Goal: Task Accomplishment & Management: Use online tool/utility

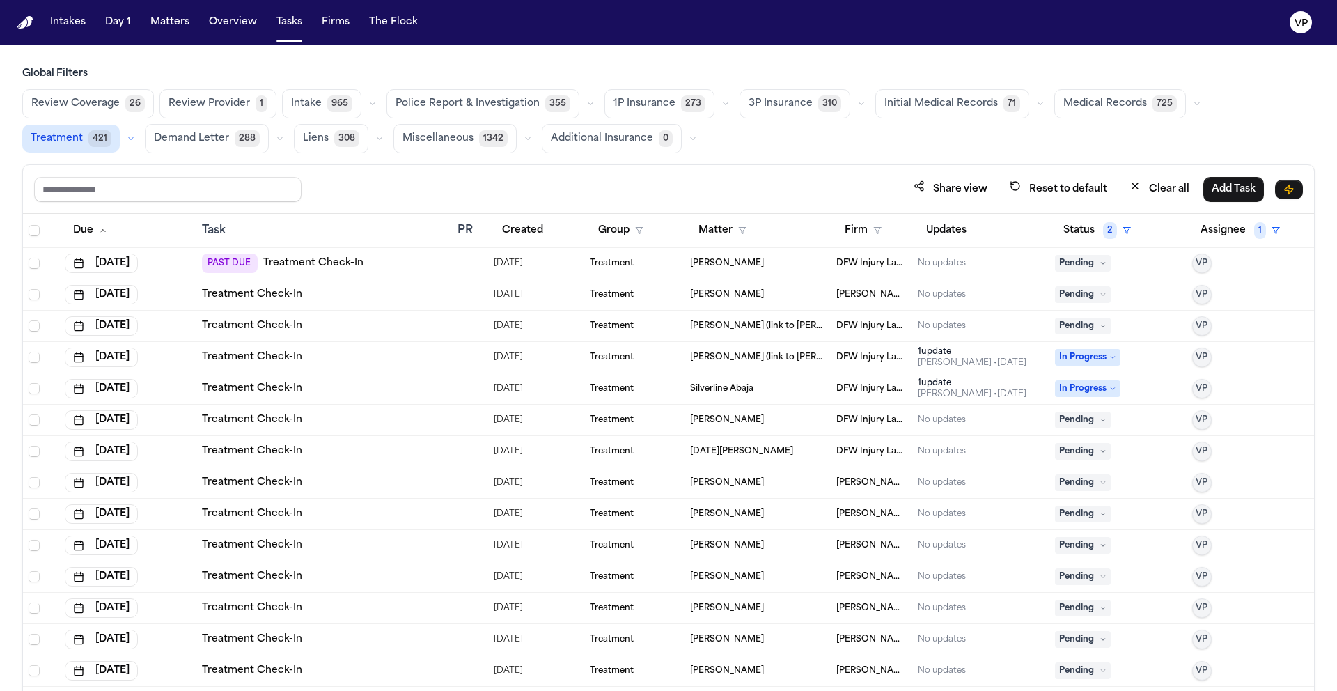
scroll to position [19, 0]
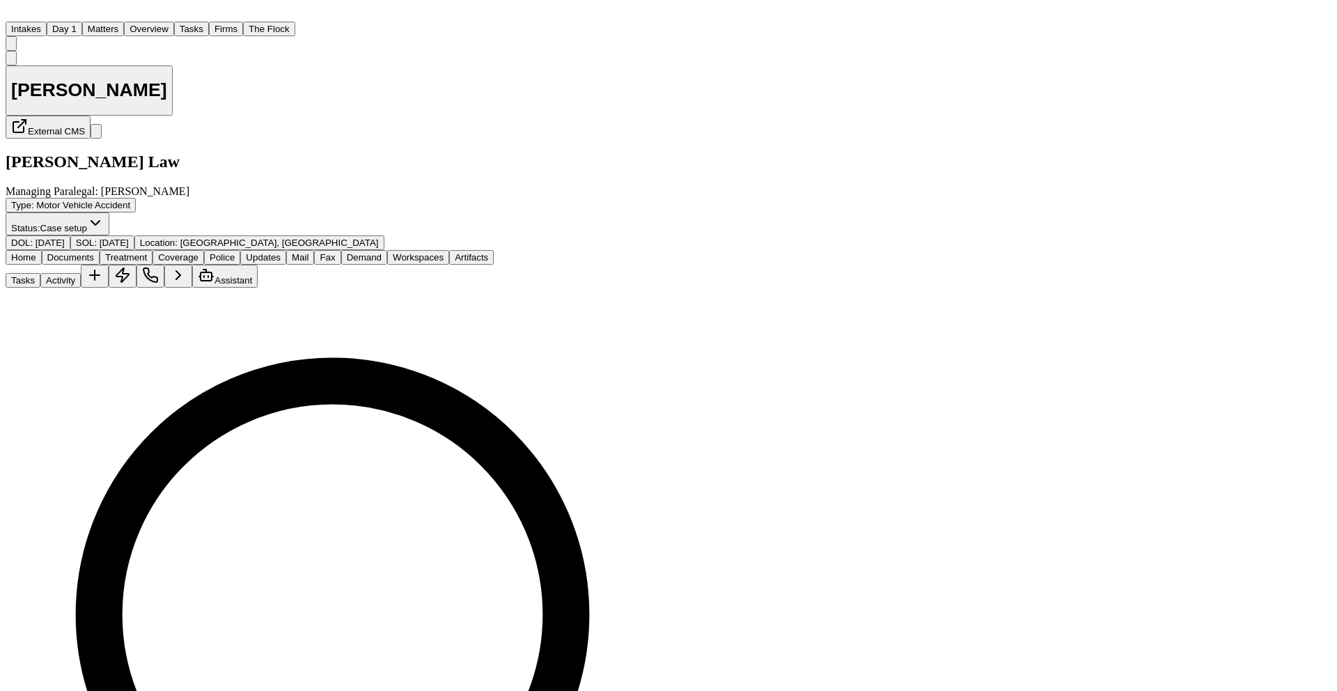
click at [753, 265] on div "Tasks Activity Assistant" at bounding box center [379, 276] width 747 height 23
click at [81, 273] on button "Activity" at bounding box center [60, 280] width 40 height 15
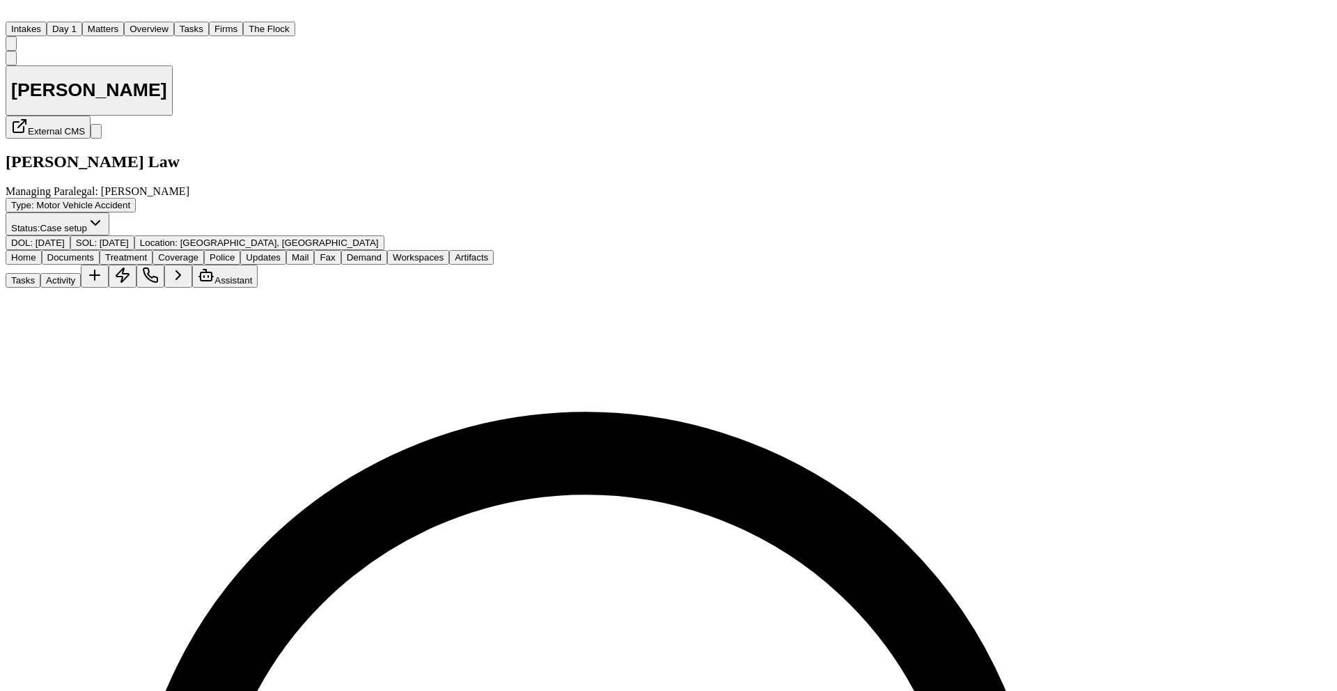
click at [36, 252] on span "Home" at bounding box center [23, 257] width 25 height 10
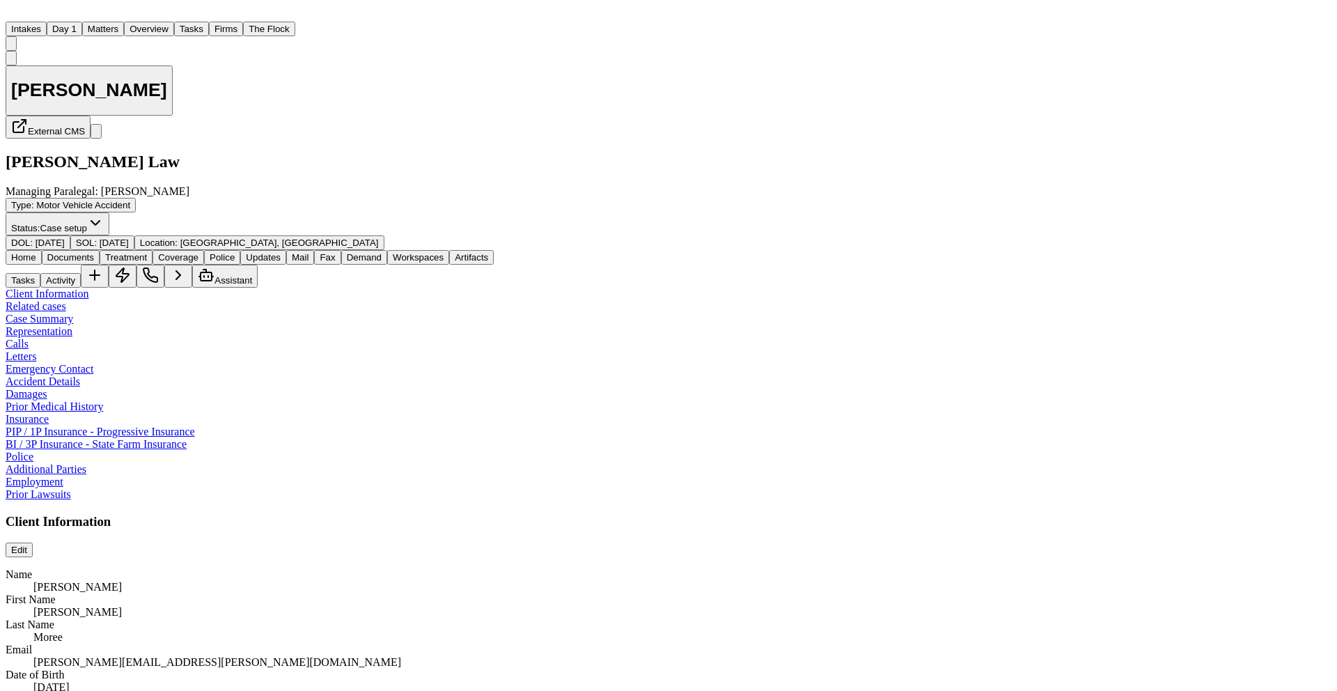
click at [124, 250] on div "Home Documents Treatment Coverage Police Updates Mail Fax Demand Workspaces Art…" at bounding box center [669, 269] width 1326 height 38
click at [94, 252] on span "Documents" at bounding box center [70, 257] width 47 height 10
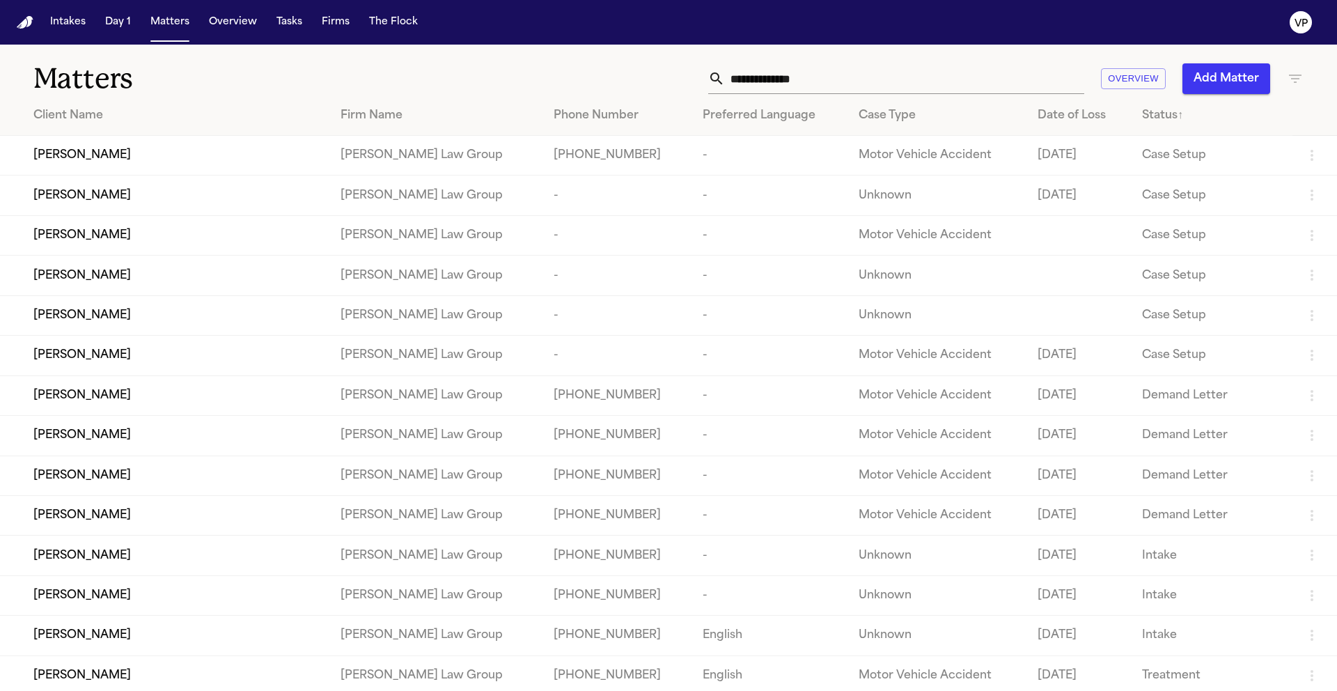
click at [816, 87] on input "text" at bounding box center [904, 78] width 359 height 31
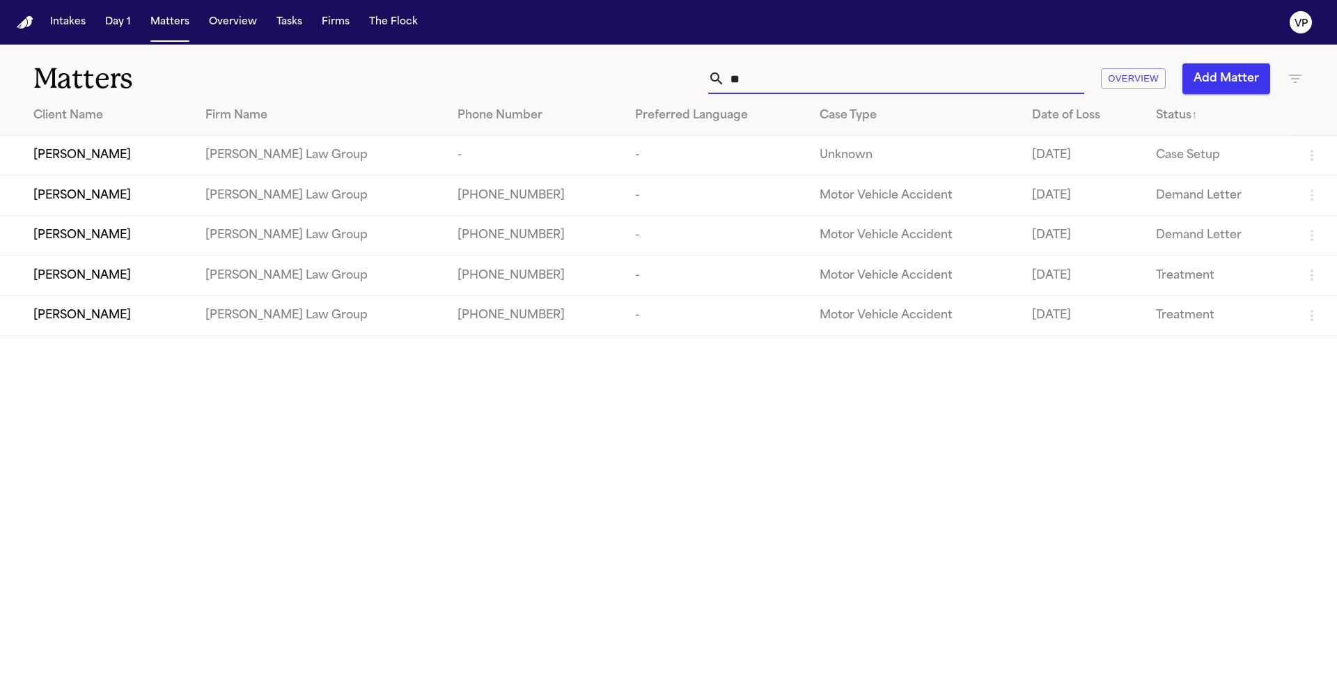
type input "*"
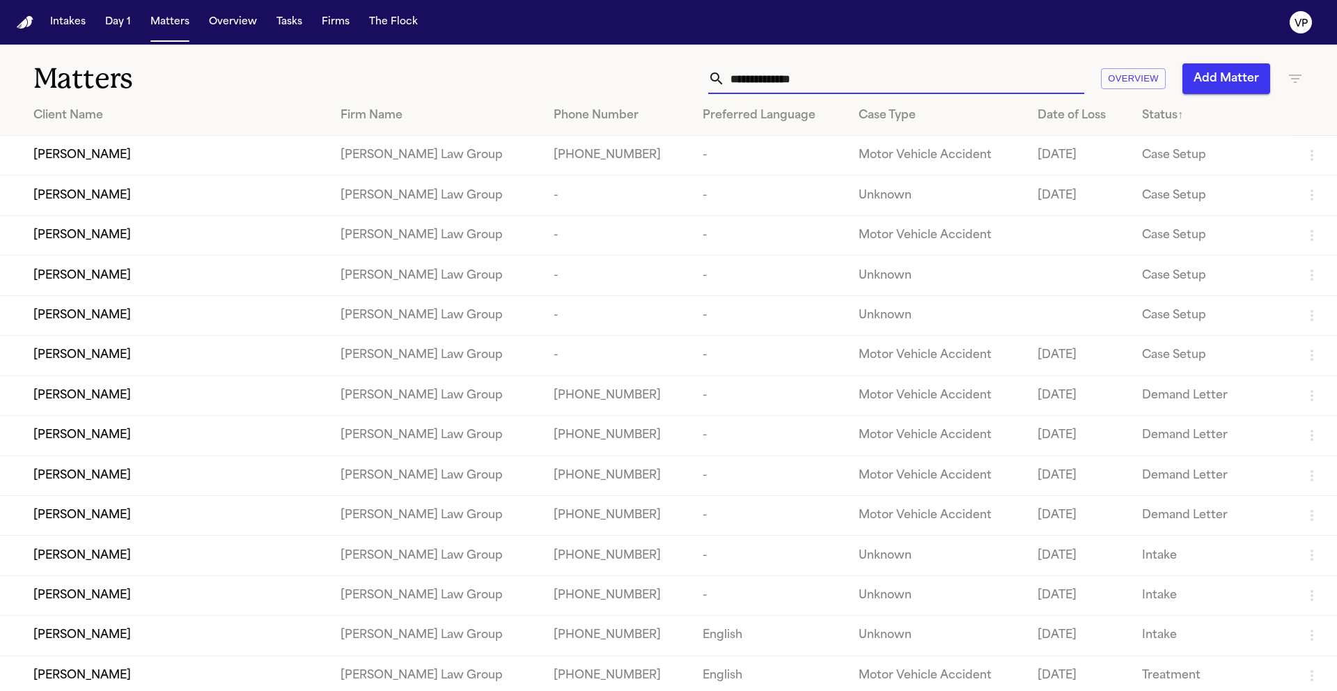
click at [1293, 81] on icon "button" at bounding box center [1295, 78] width 17 height 17
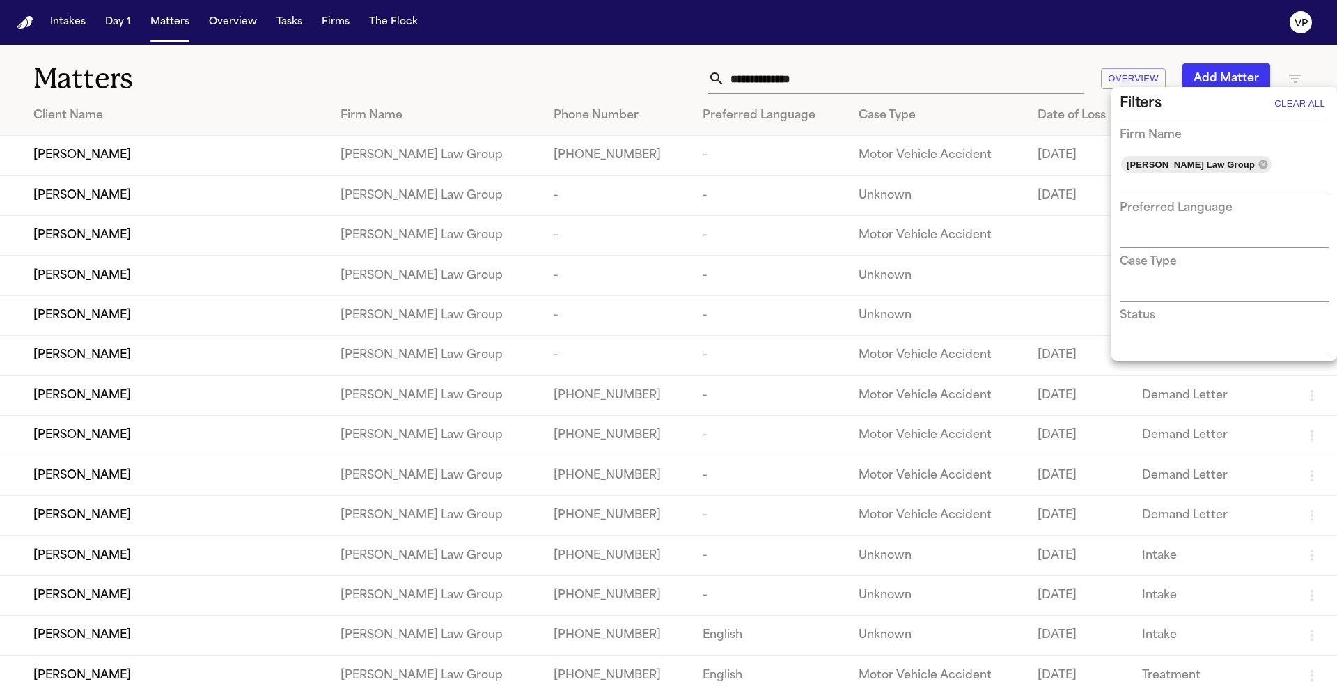
drag, startPoint x: 1232, startPoint y: 160, endPoint x: 1210, endPoint y: 176, distance: 27.4
click at [1258, 160] on icon at bounding box center [1263, 164] width 11 height 11
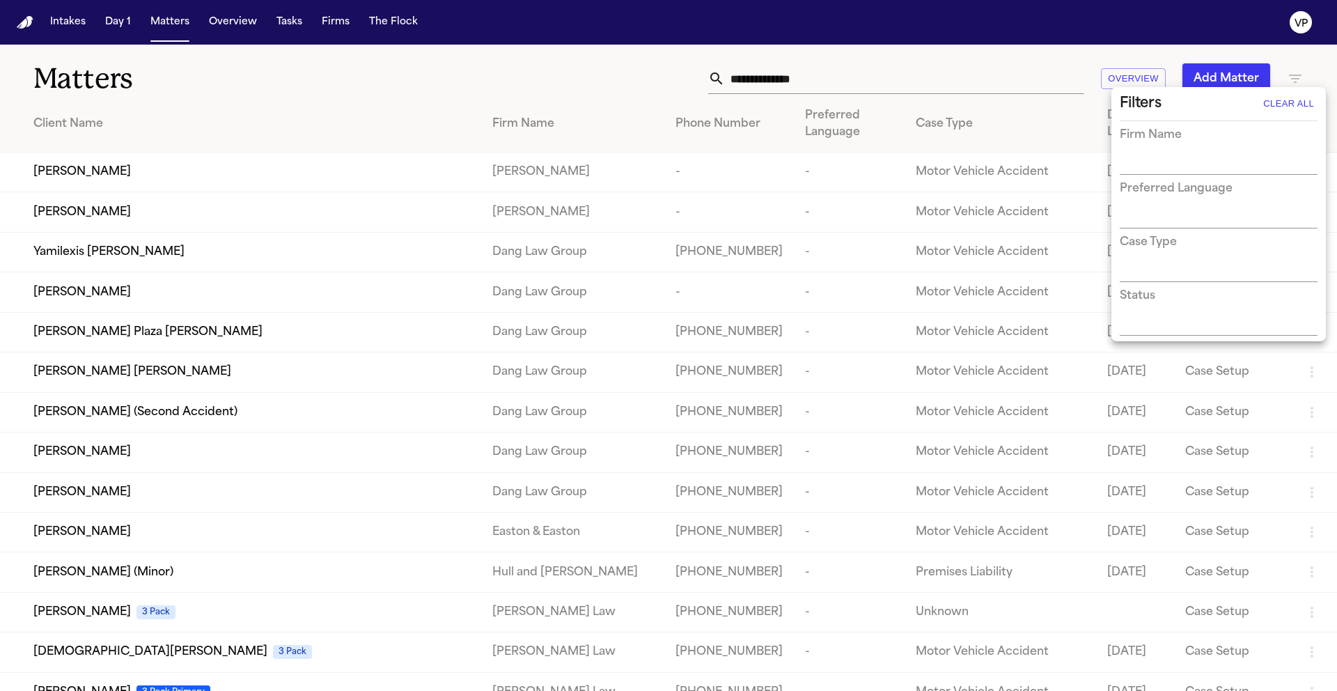
click at [878, 71] on div at bounding box center [668, 345] width 1337 height 691
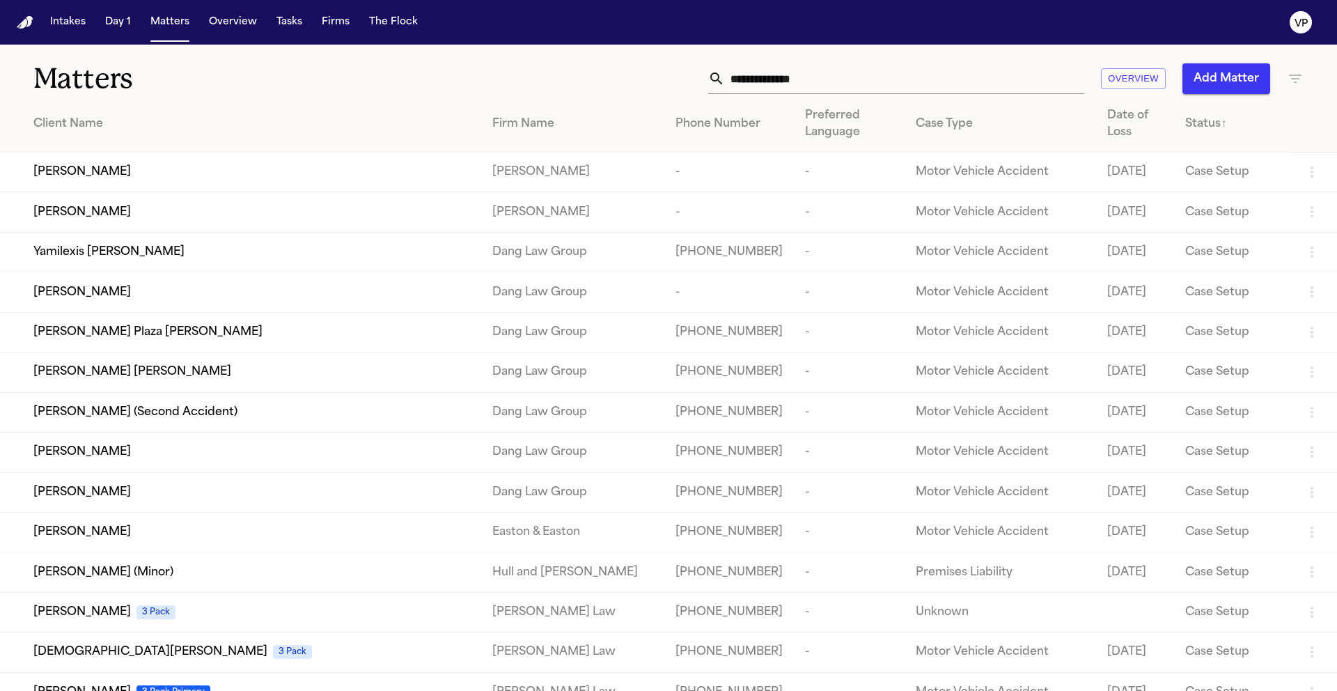
click at [875, 79] on div at bounding box center [668, 345] width 1337 height 691
click at [864, 81] on input "text" at bounding box center [904, 78] width 359 height 31
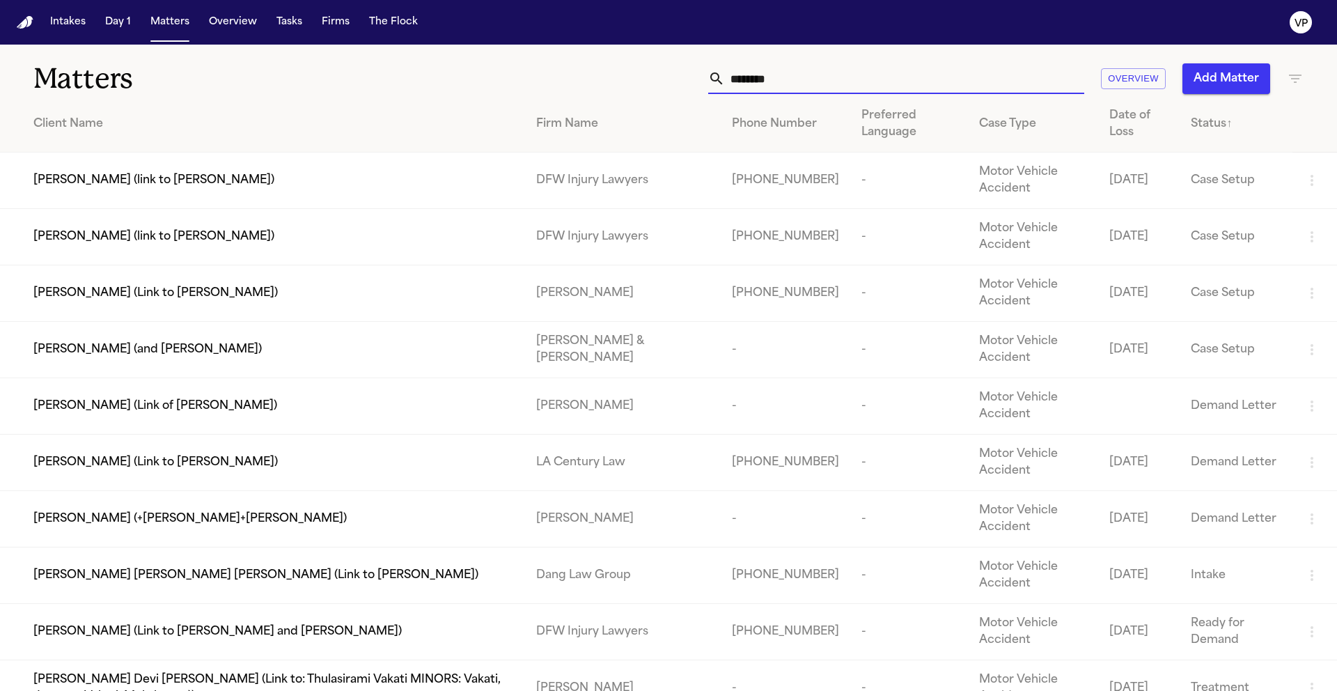
type input "********"
click at [273, 182] on span "[PERSON_NAME] (link to [PERSON_NAME])" at bounding box center [153, 180] width 241 height 17
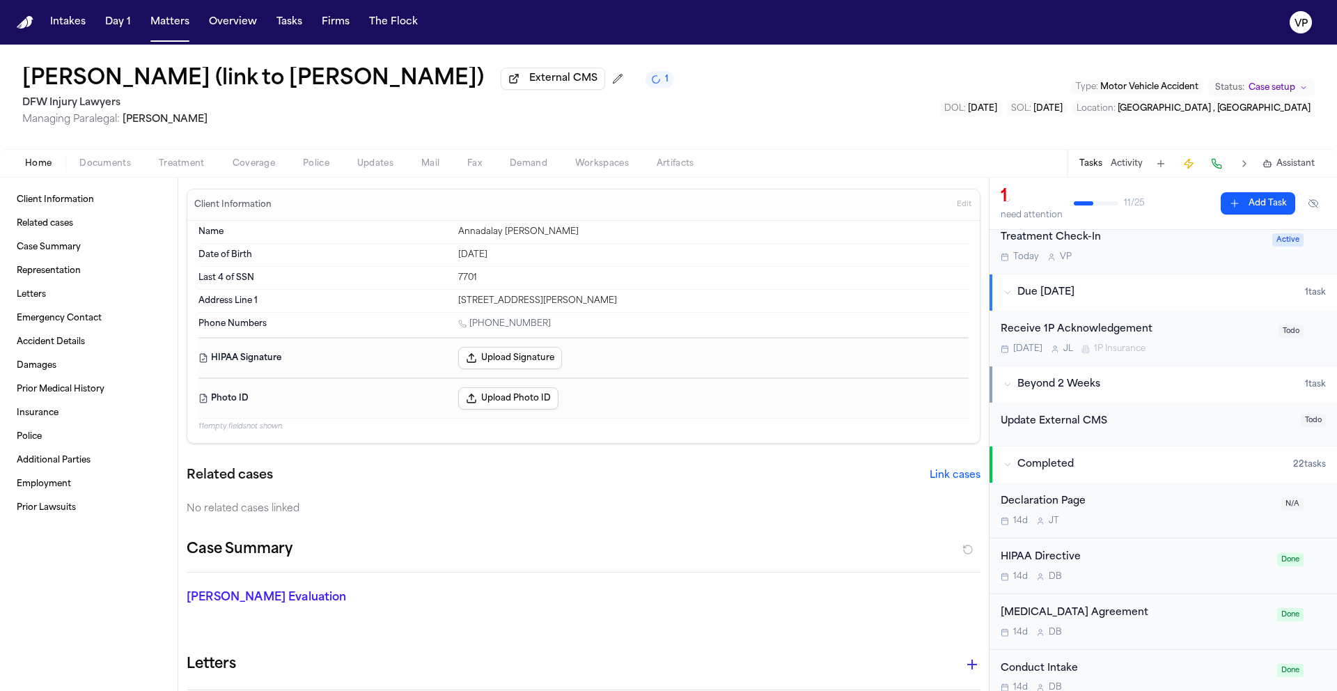
scroll to position [58, 0]
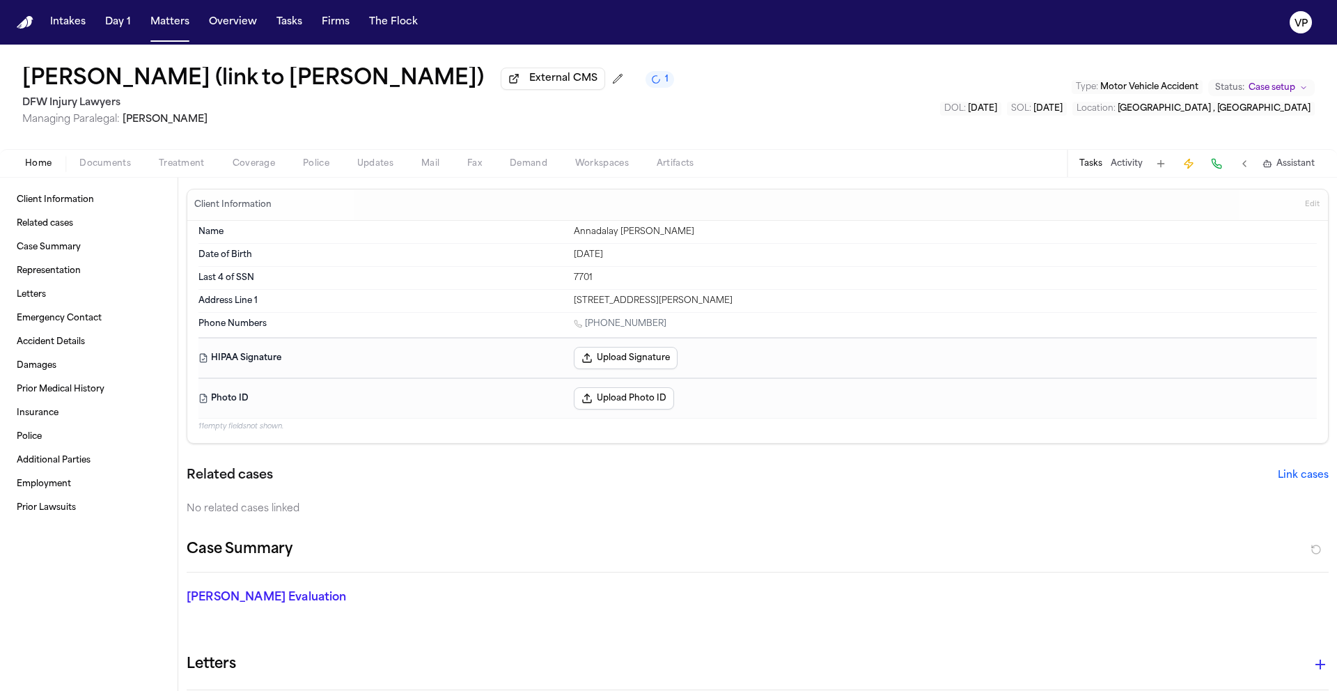
click at [106, 169] on span "Documents" at bounding box center [105, 163] width 52 height 11
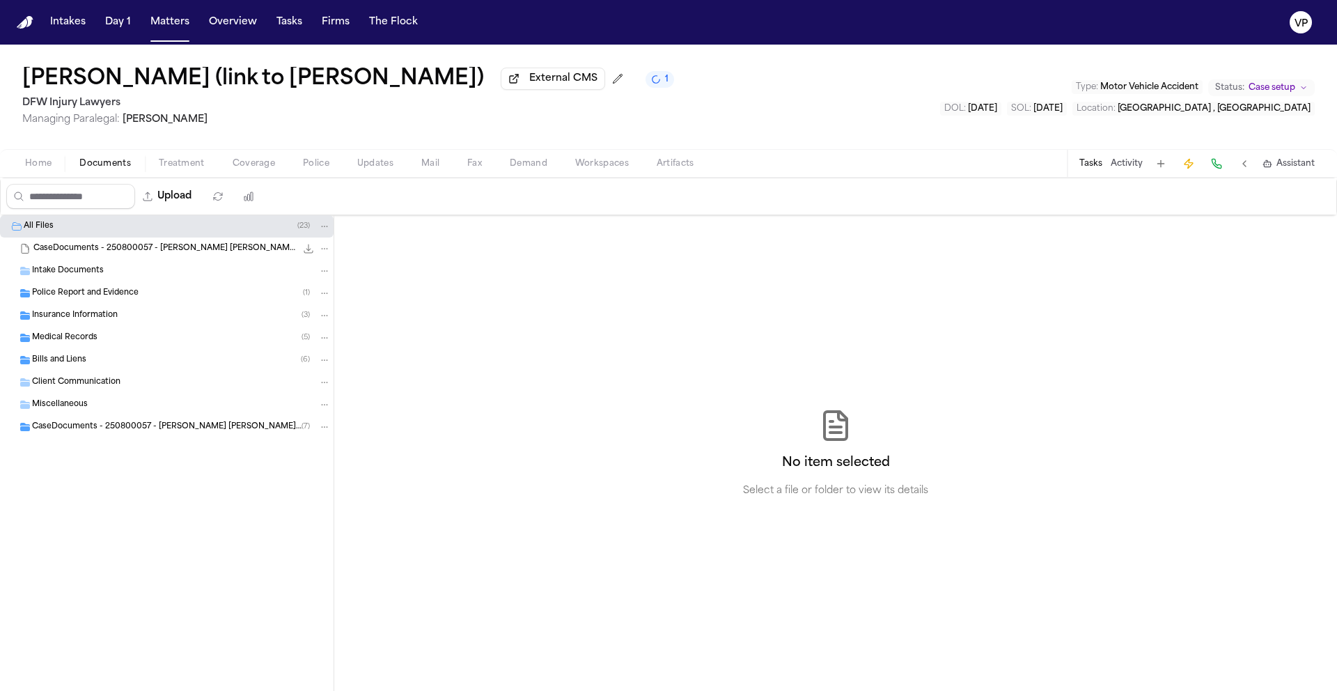
click at [141, 319] on div "Insurance Information ( 3 )" at bounding box center [181, 315] width 299 height 13
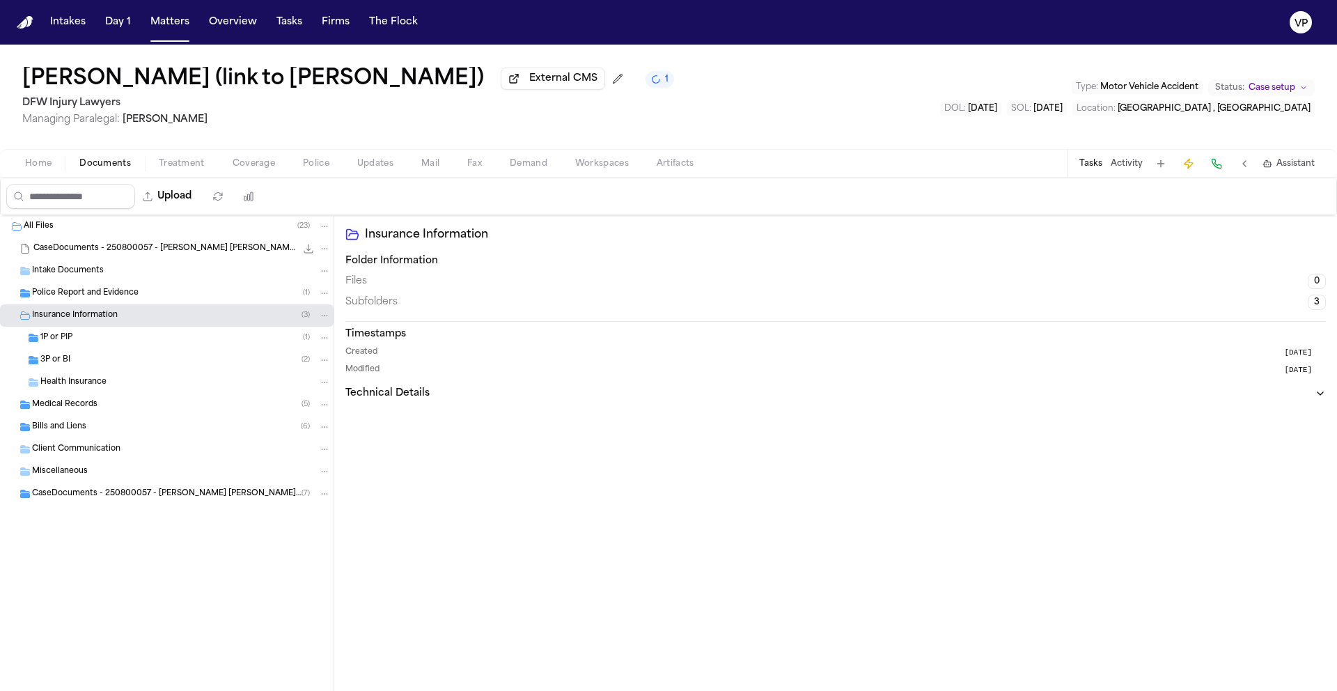
click at [188, 364] on div "3P or BI ( 2 )" at bounding box center [185, 360] width 290 height 13
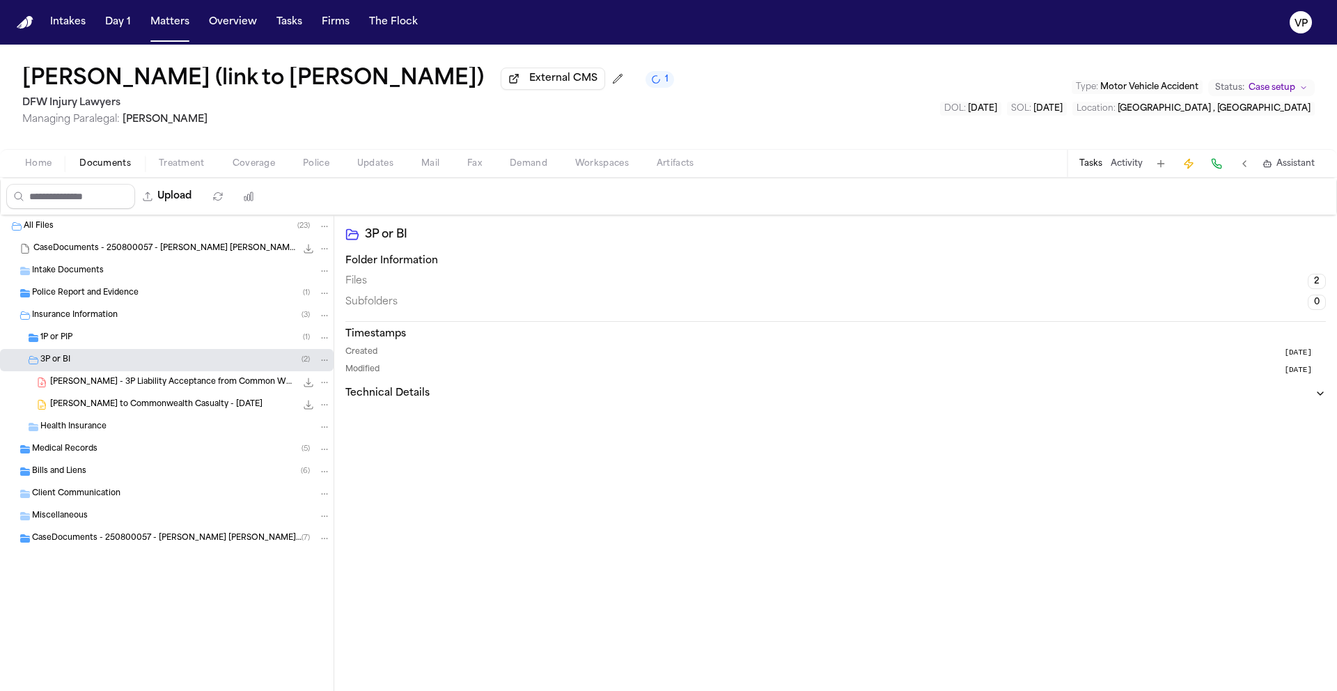
click at [198, 387] on span "A. Sarinana - 3P Liability Acceptance from Common Wealth Casualty - 7.26.25" at bounding box center [173, 383] width 246 height 12
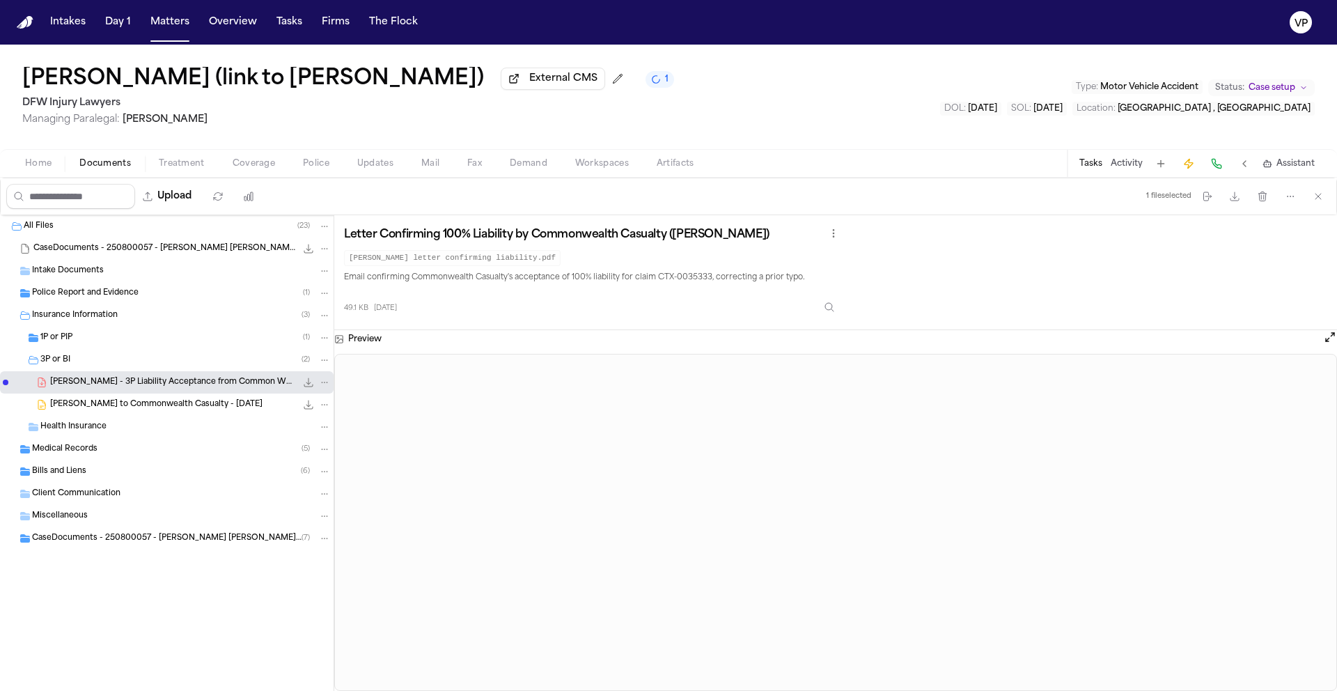
click at [31, 166] on span "Home" at bounding box center [38, 163] width 26 height 11
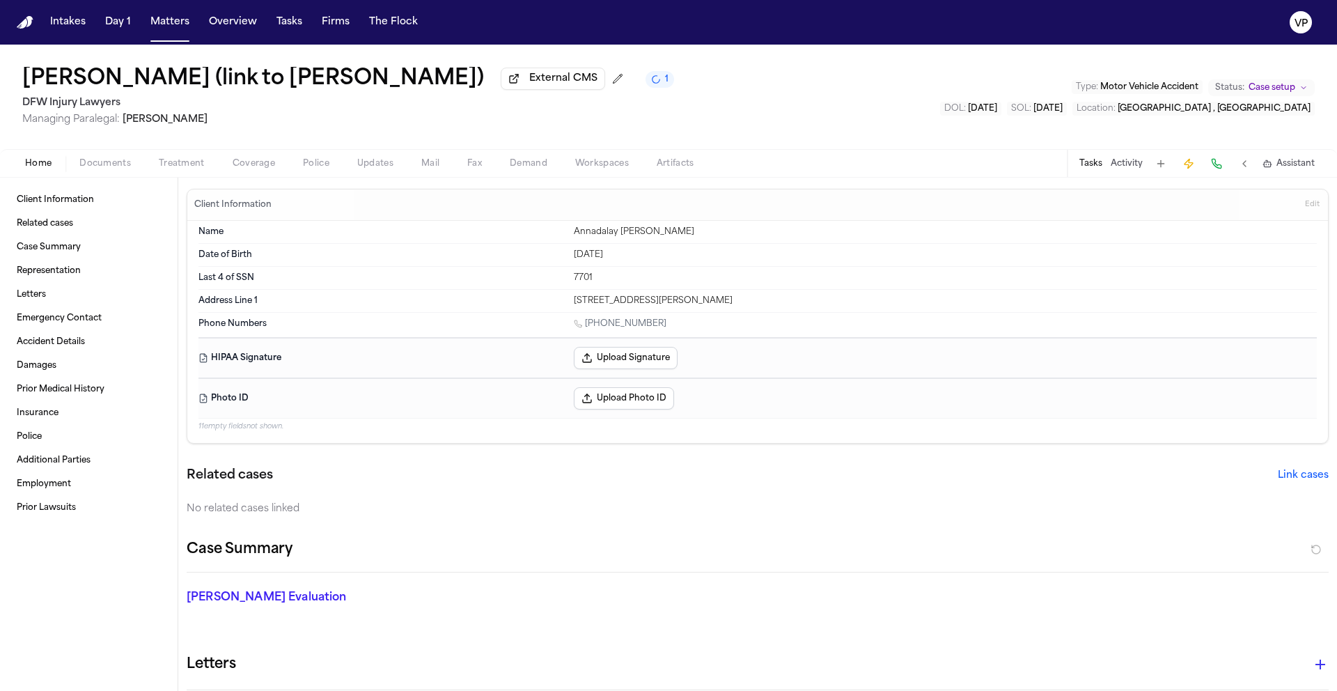
click at [825, 130] on div "Annadaly Sarinana (link to Felicitas Paez Reyna) External CMS 1 DFW Injury Lawy…" at bounding box center [668, 97] width 1337 height 104
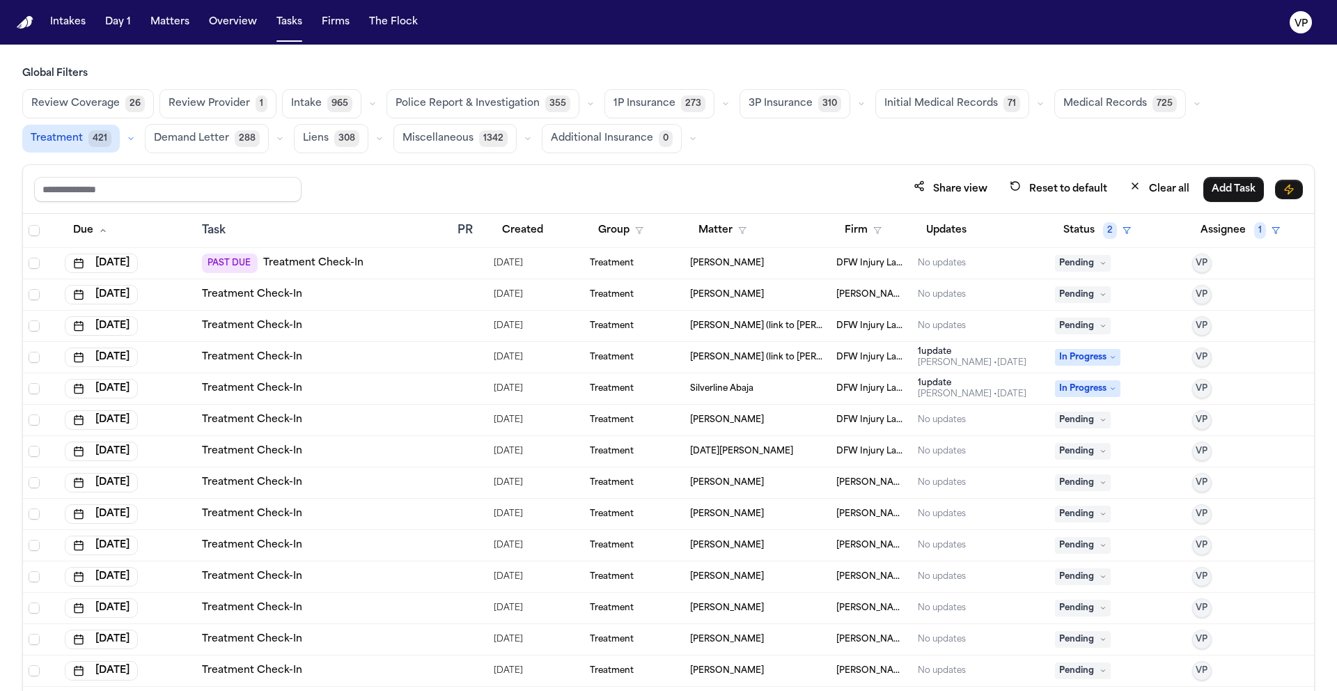
scroll to position [19, 0]
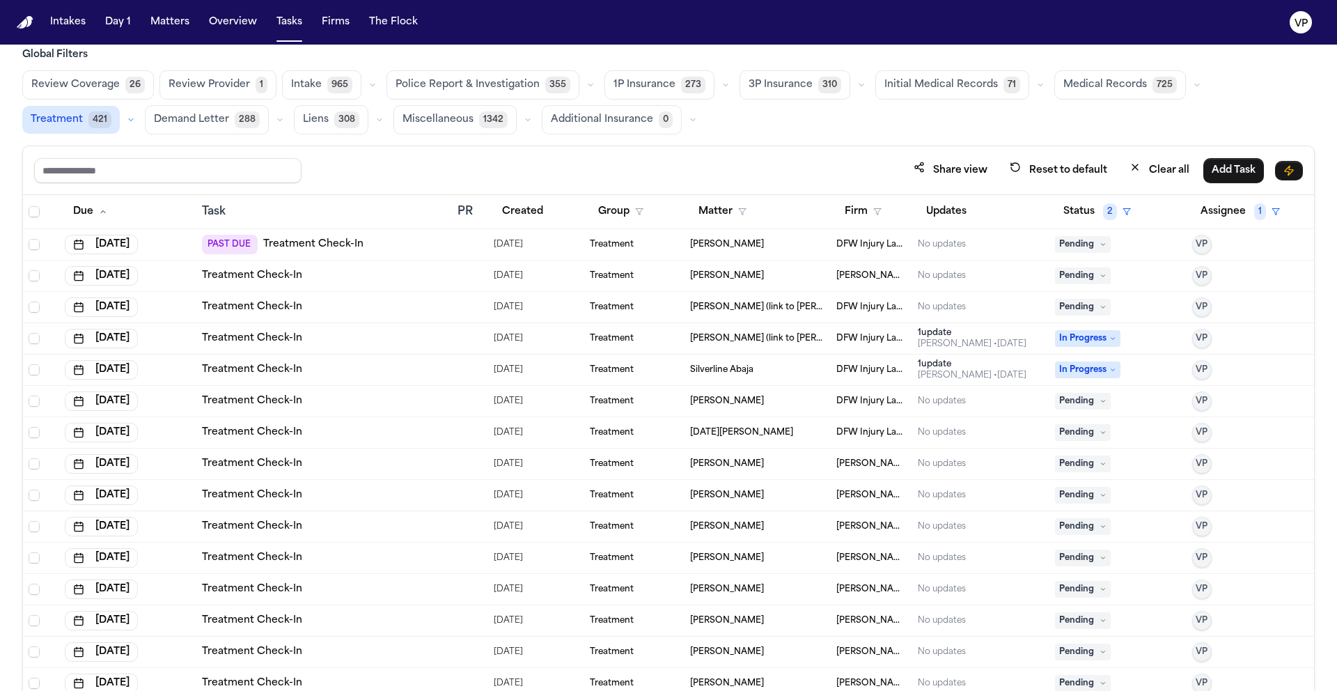
scroll to position [19, 0]
click at [282, 22] on button "Tasks" at bounding box center [289, 22] width 37 height 25
click at [145, 24] on button "Matters" at bounding box center [170, 22] width 50 height 25
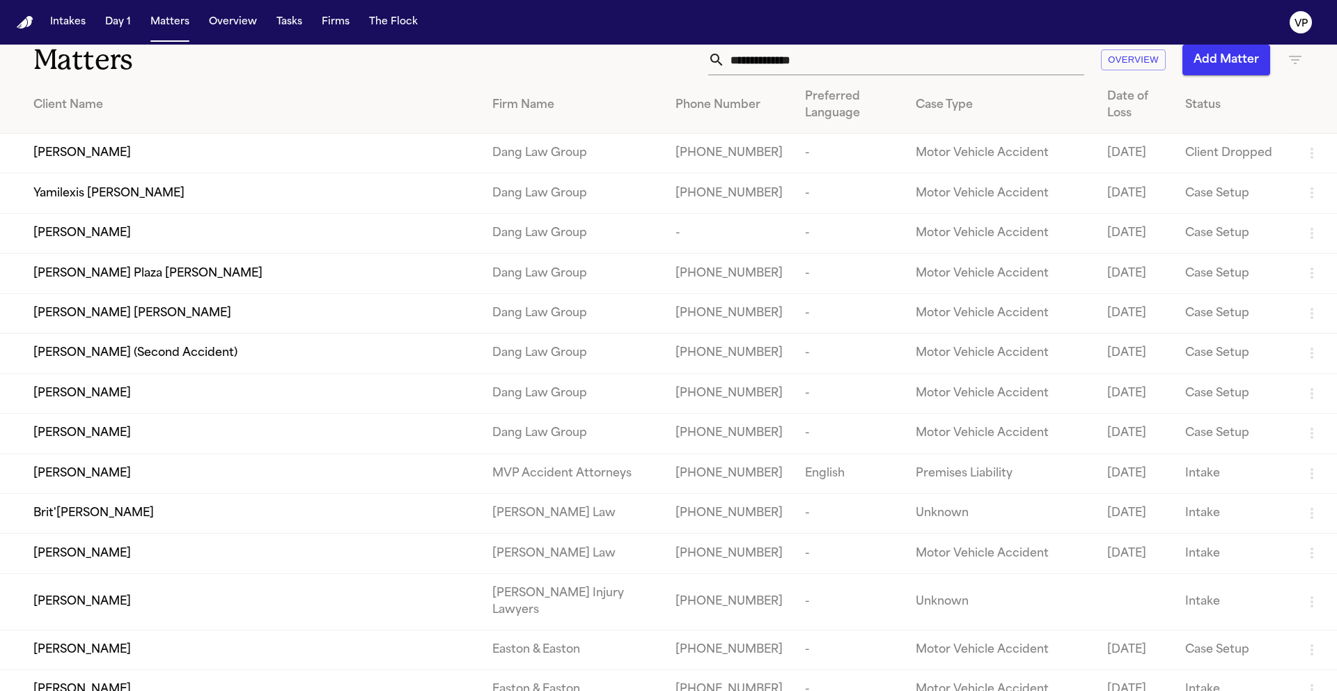
scroll to position [18, 0]
click at [880, 66] on input "text" at bounding box center [904, 60] width 359 height 31
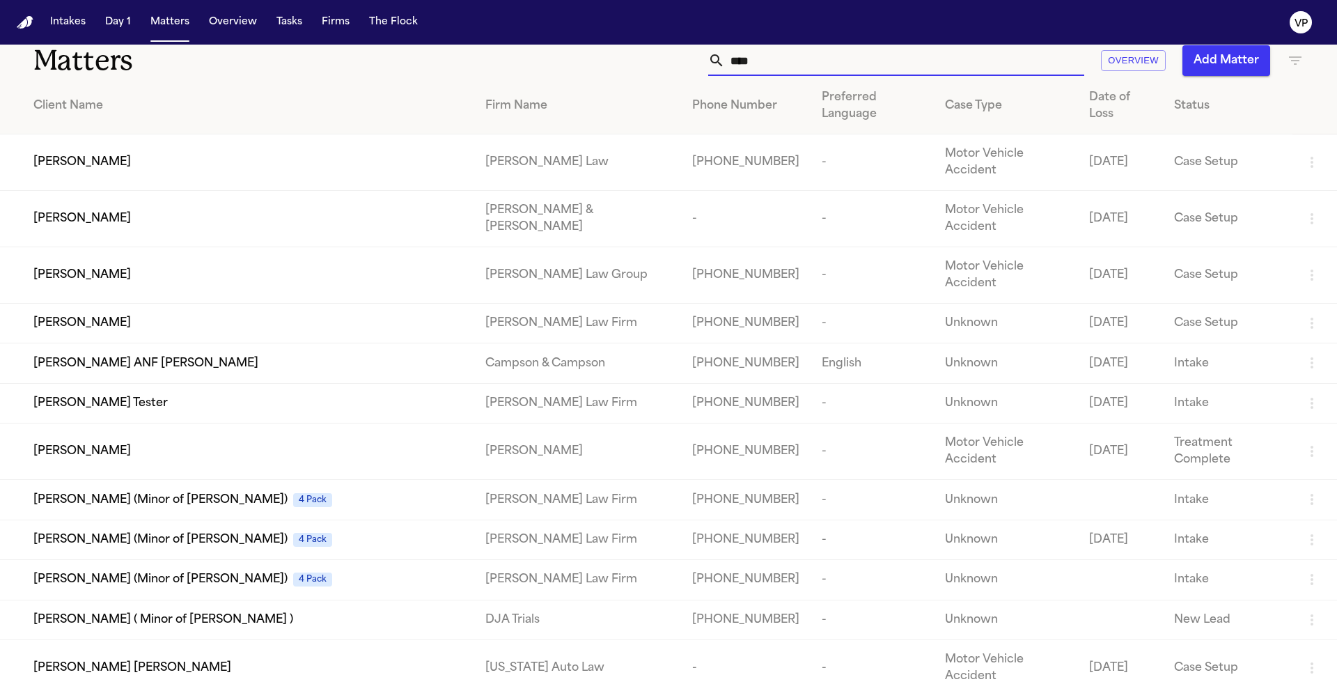
scroll to position [0, 0]
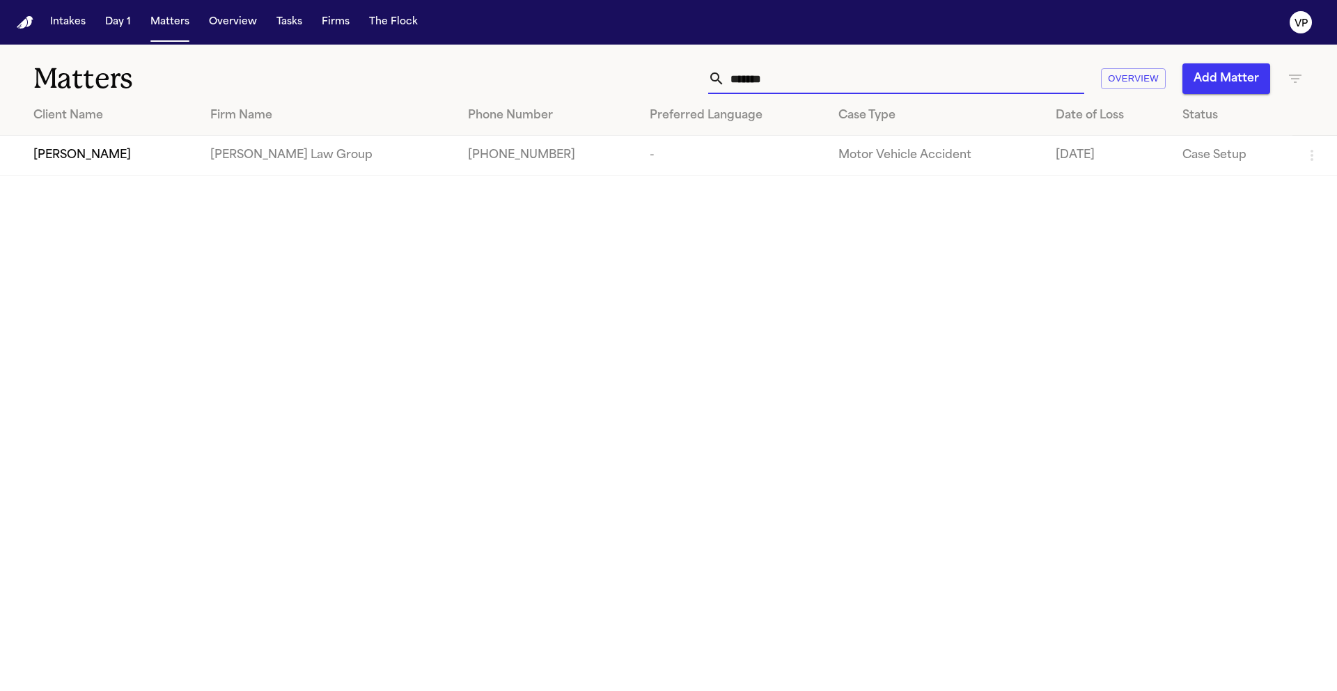
type input "*******"
click at [113, 153] on span "[PERSON_NAME]" at bounding box center [82, 155] width 98 height 17
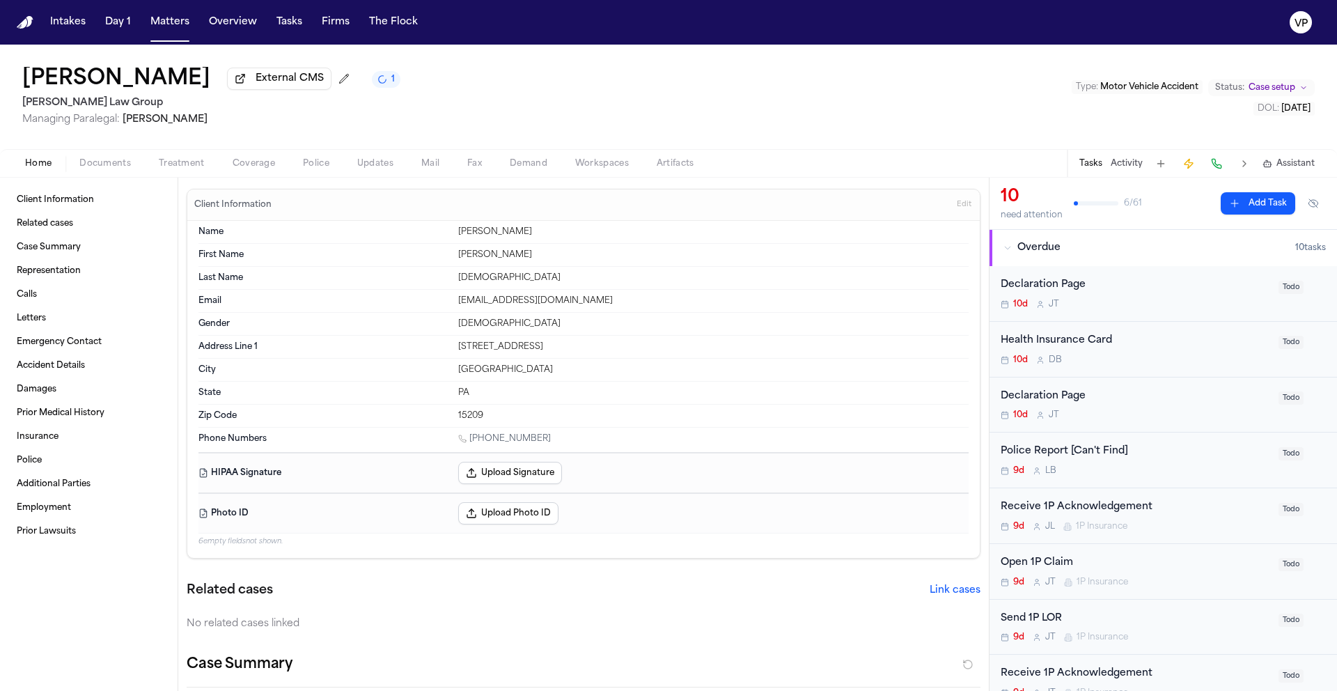
click at [1130, 169] on button "Activity" at bounding box center [1127, 163] width 32 height 11
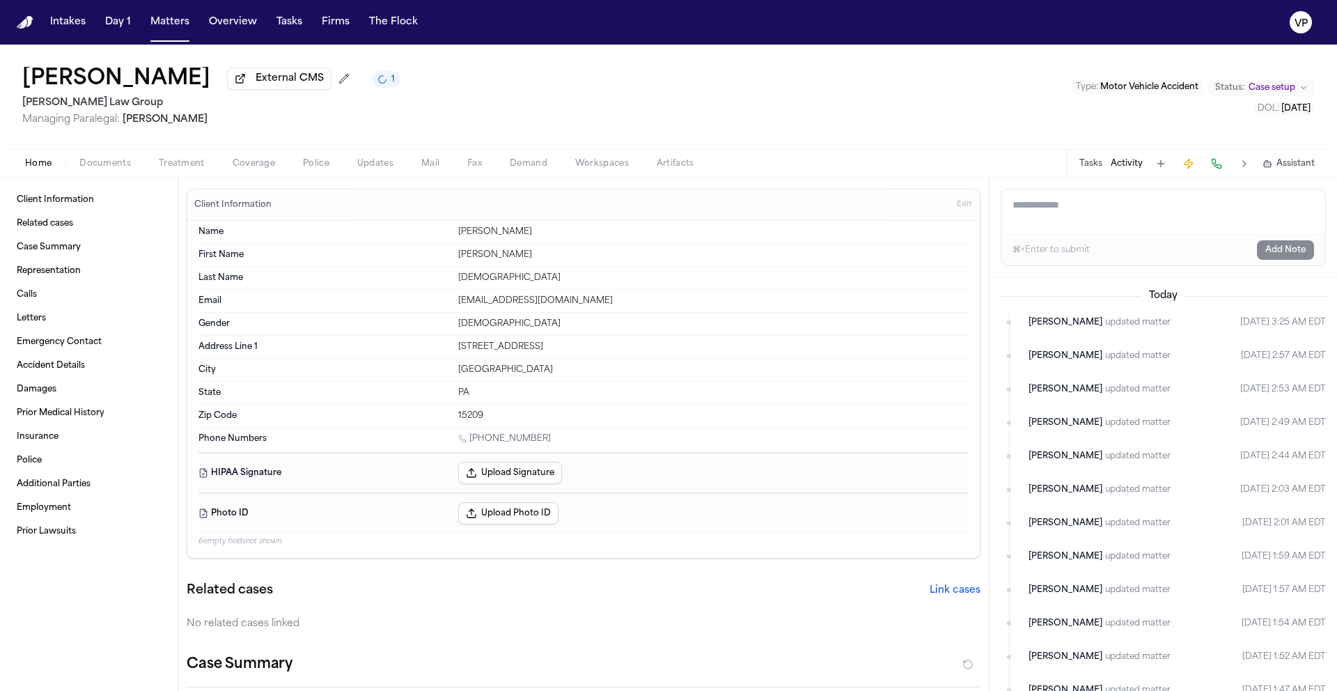
click at [1122, 212] on textarea "Add a note to this matter" at bounding box center [1164, 211] width 324 height 45
paste textarea "**********"
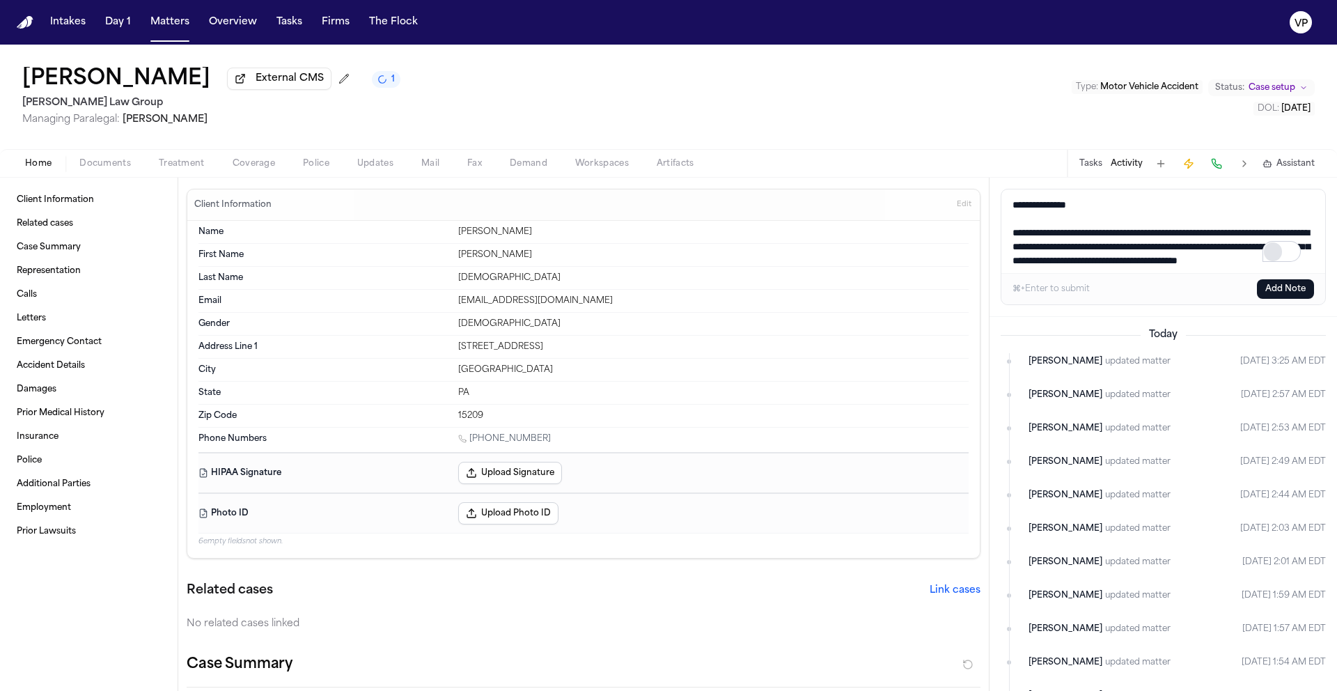
scroll to position [148, 0]
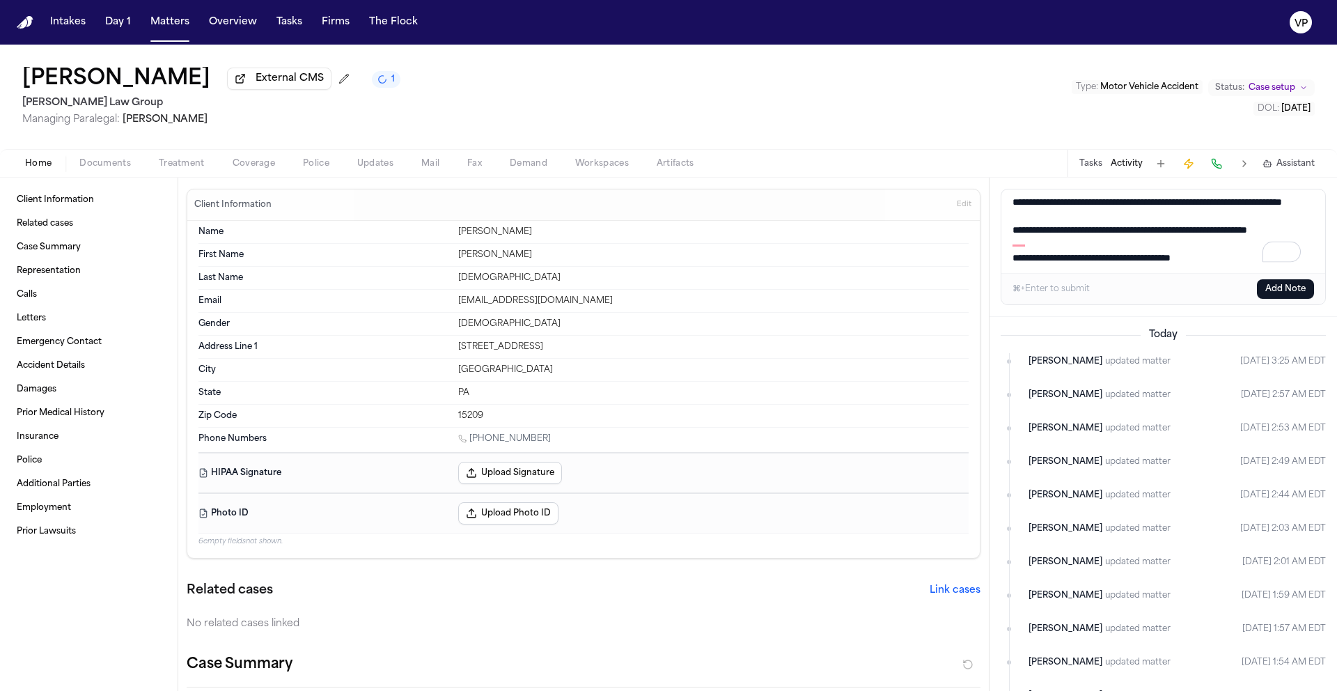
type textarea "**********"
click at [1277, 287] on button "Add Note" at bounding box center [1285, 289] width 57 height 20
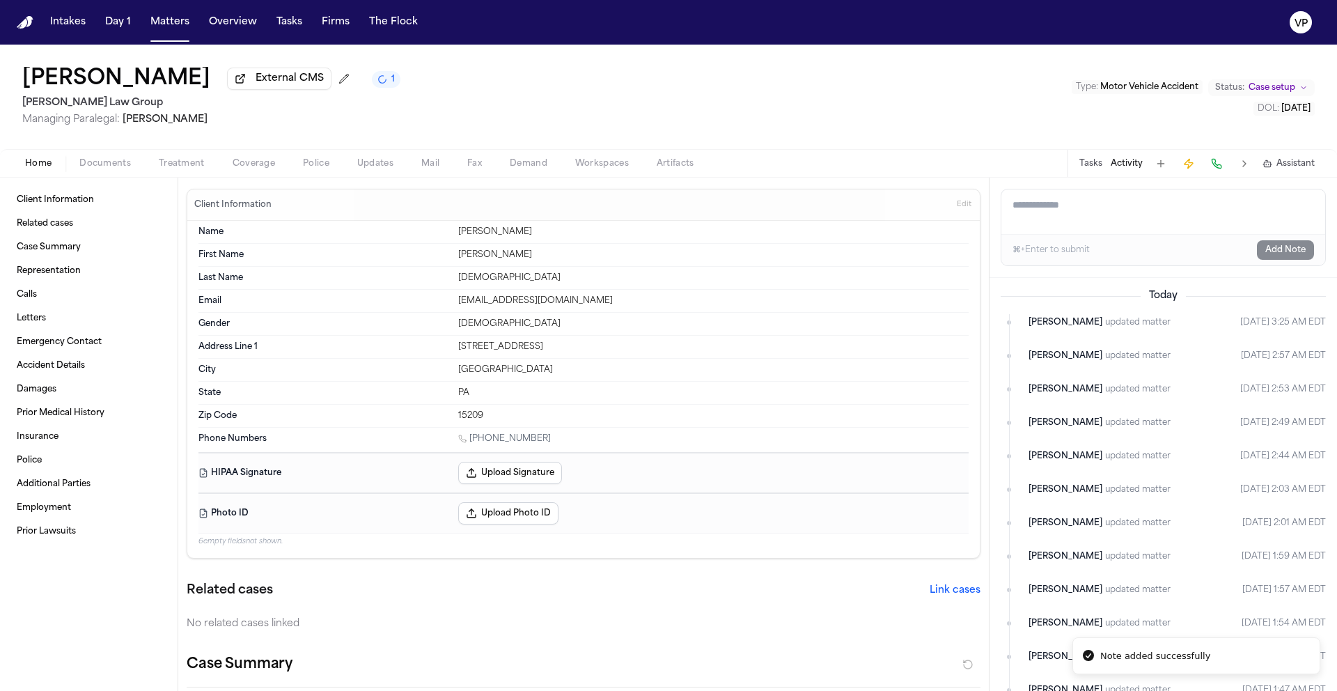
scroll to position [0, 0]
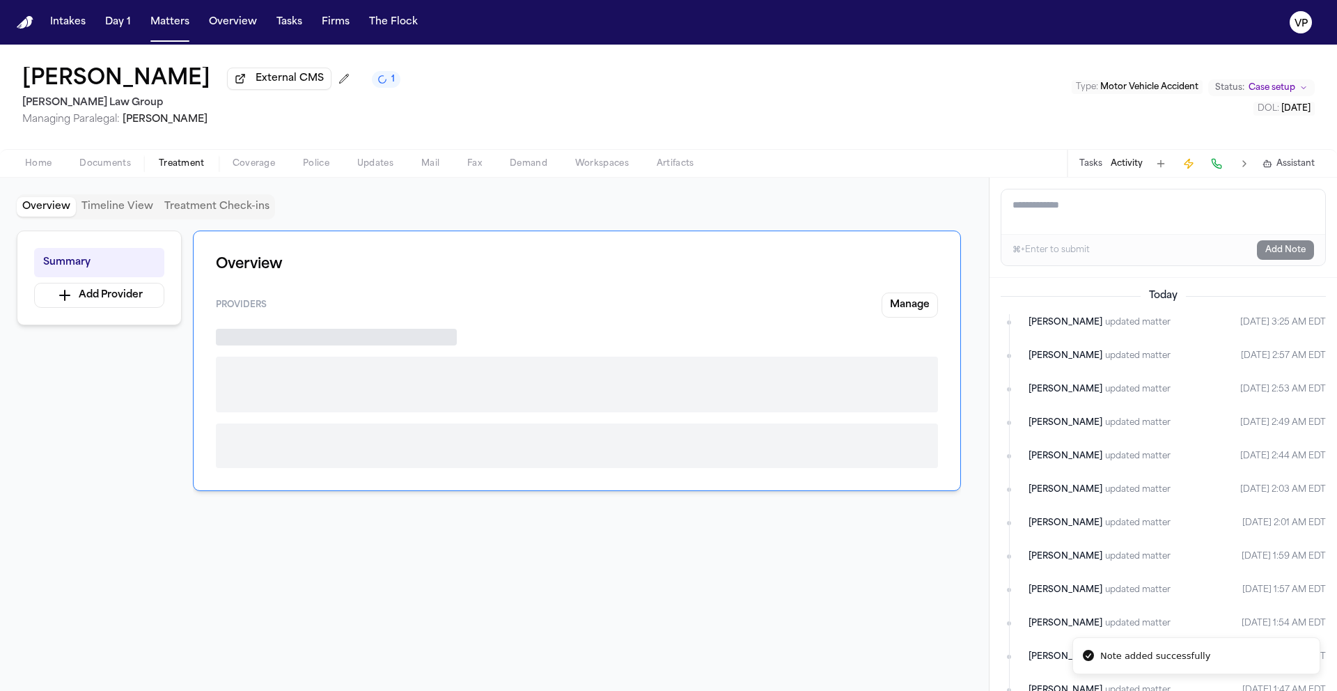
click at [180, 164] on span "Treatment" at bounding box center [182, 163] width 46 height 11
click at [260, 208] on button "Treatment Check-ins" at bounding box center [217, 207] width 116 height 20
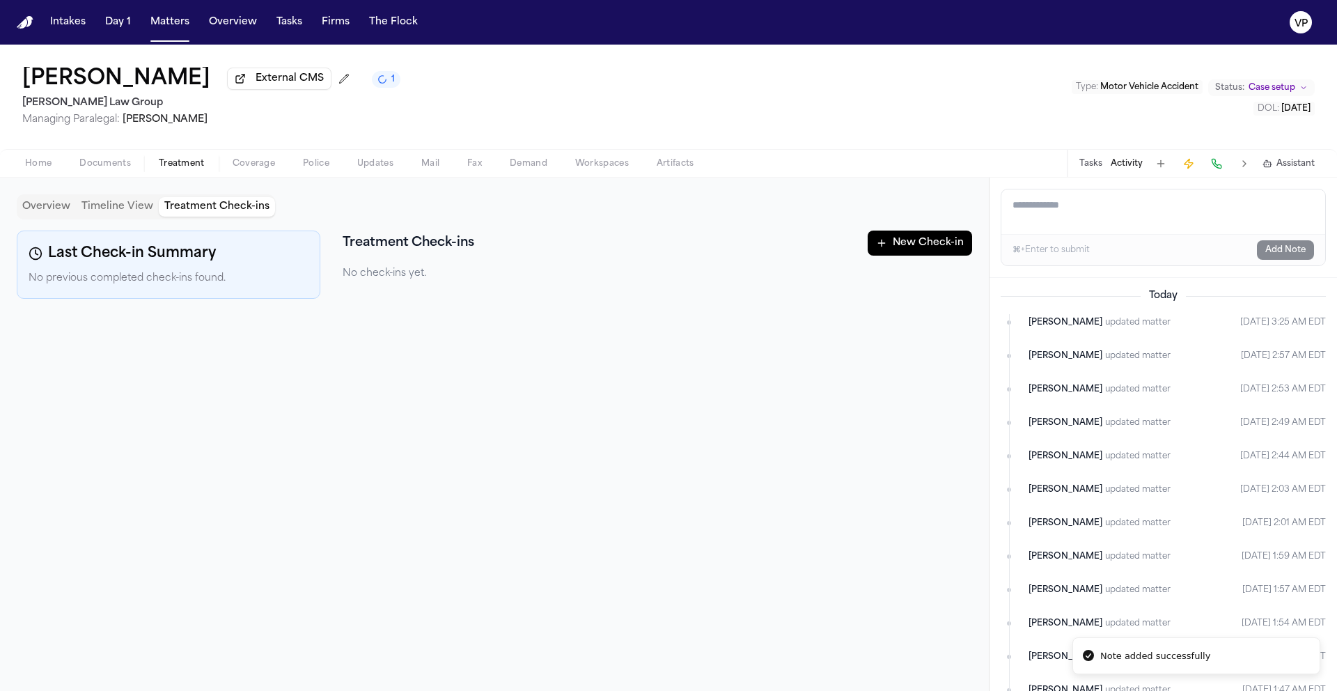
click at [928, 254] on button "New Check-in" at bounding box center [920, 243] width 104 height 25
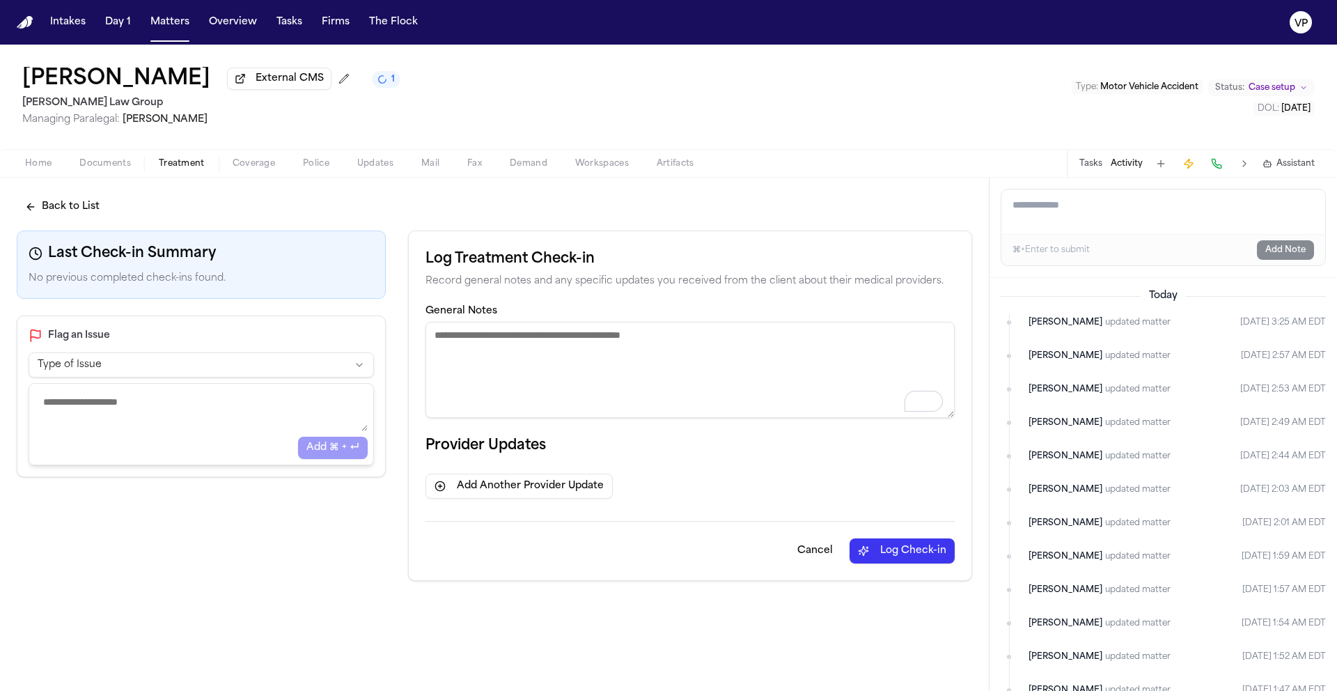
paste textarea "**********"
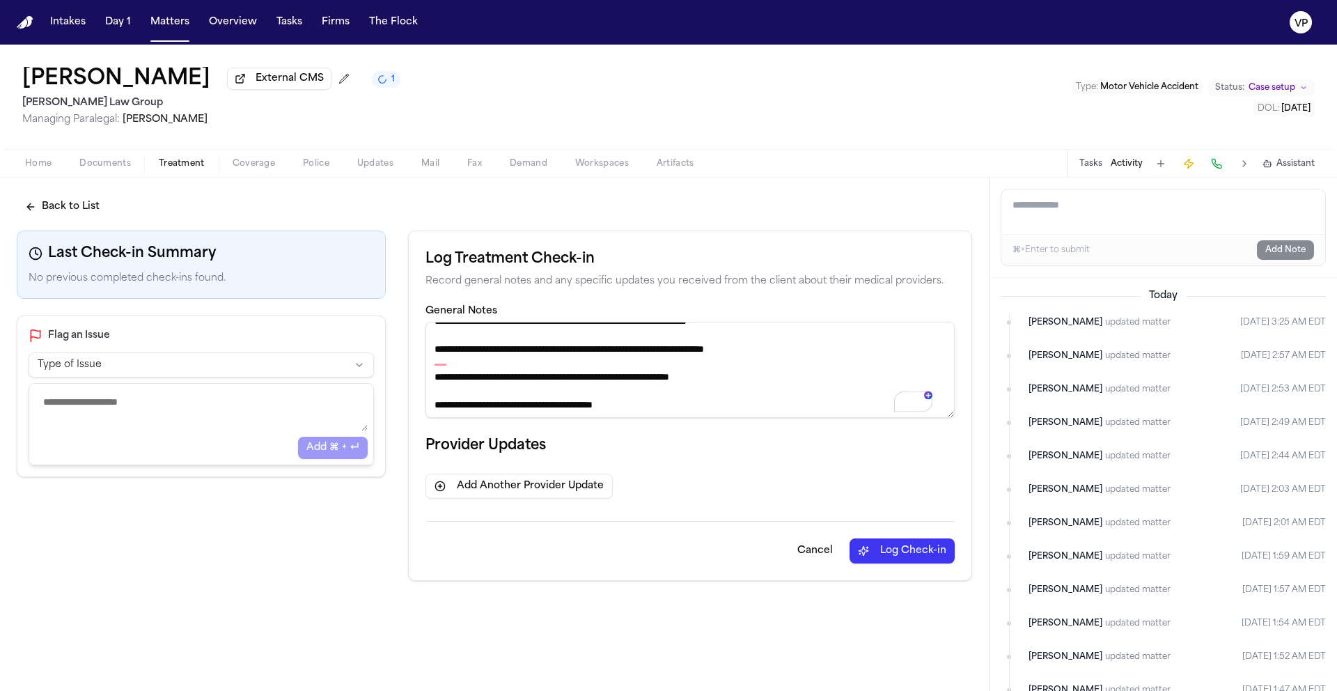
scroll to position [93, 0]
type textarea "**********"
click at [898, 557] on button "Log Check-in" at bounding box center [902, 550] width 105 height 25
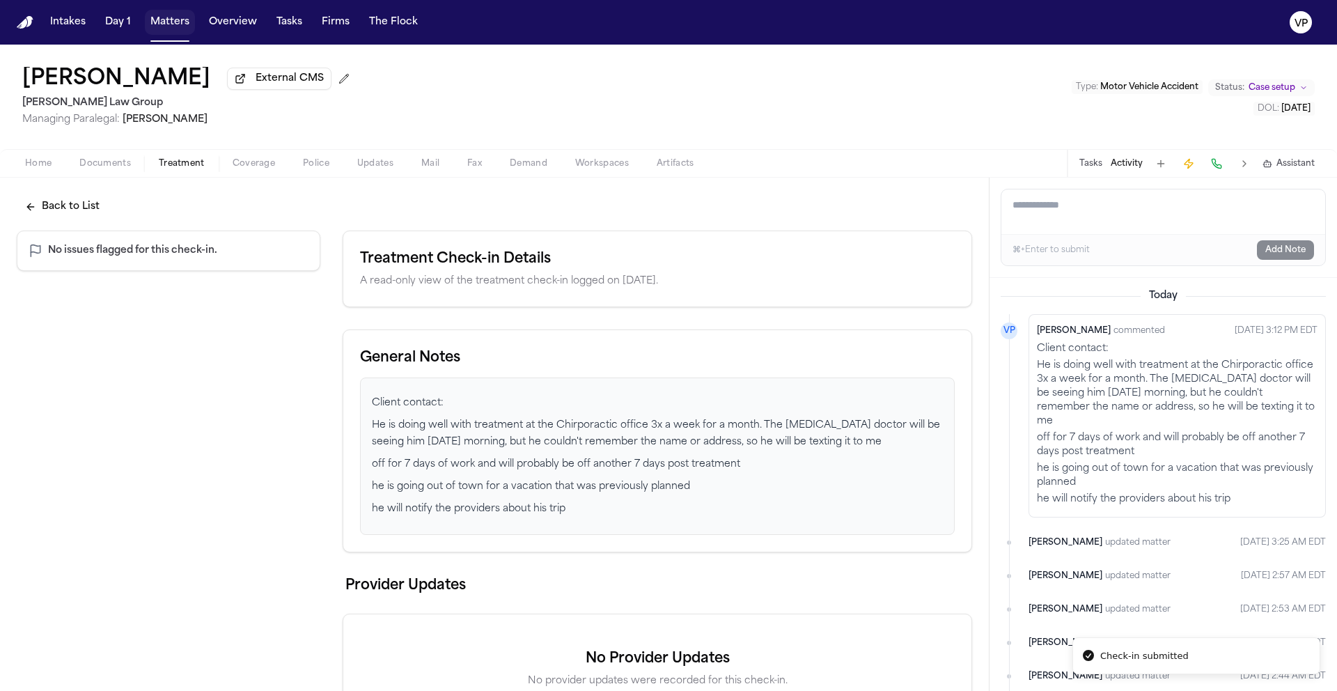
click at [163, 22] on button "Matters" at bounding box center [170, 22] width 50 height 25
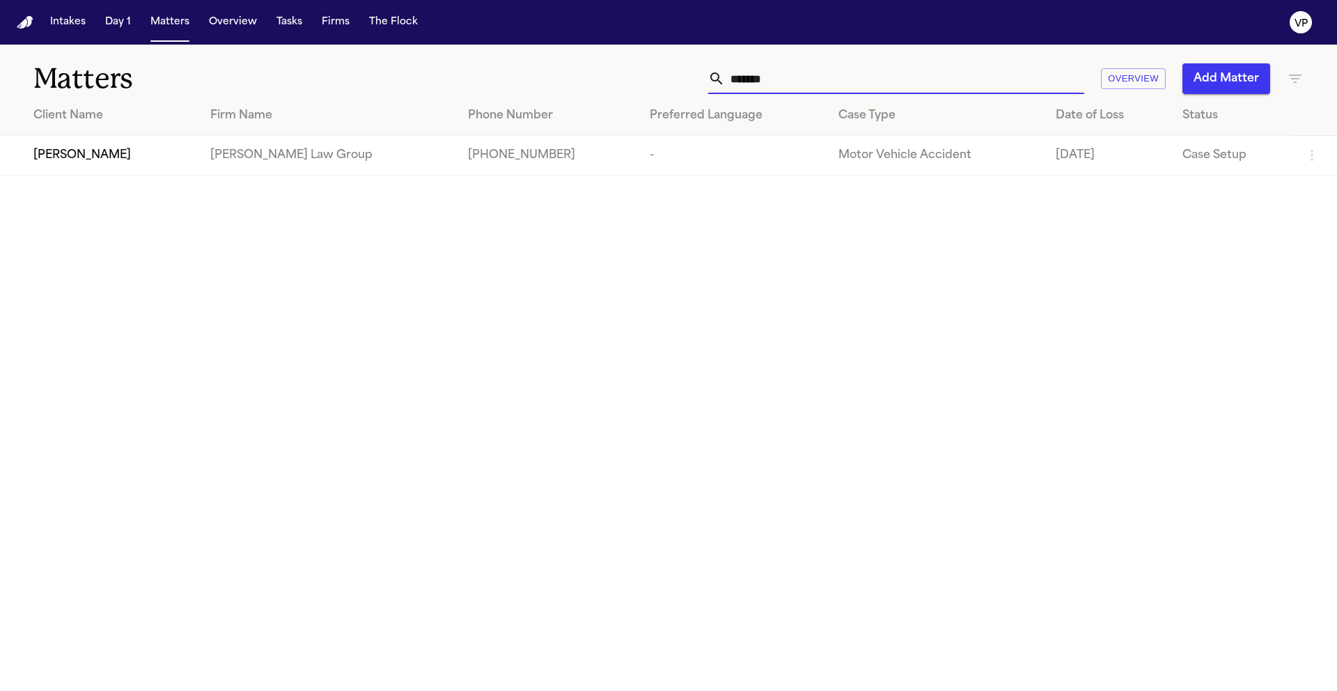
click at [798, 80] on input "*******" at bounding box center [904, 78] width 359 height 31
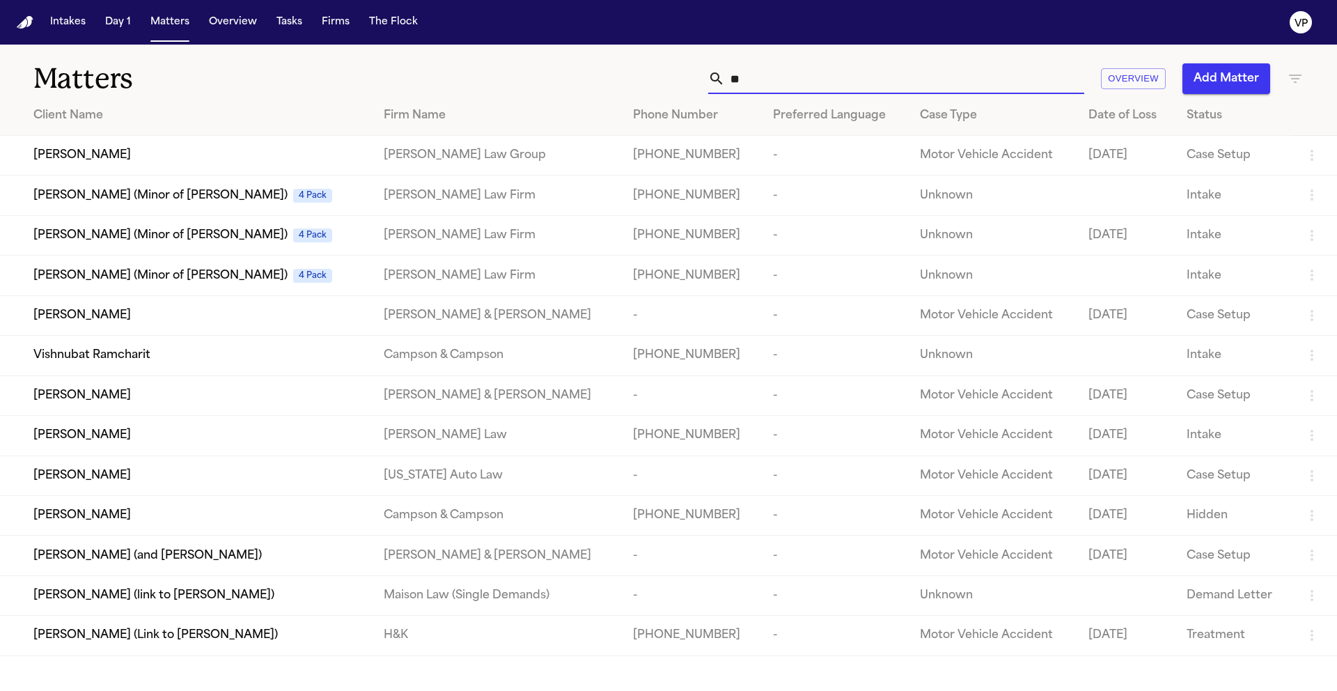
type input "*"
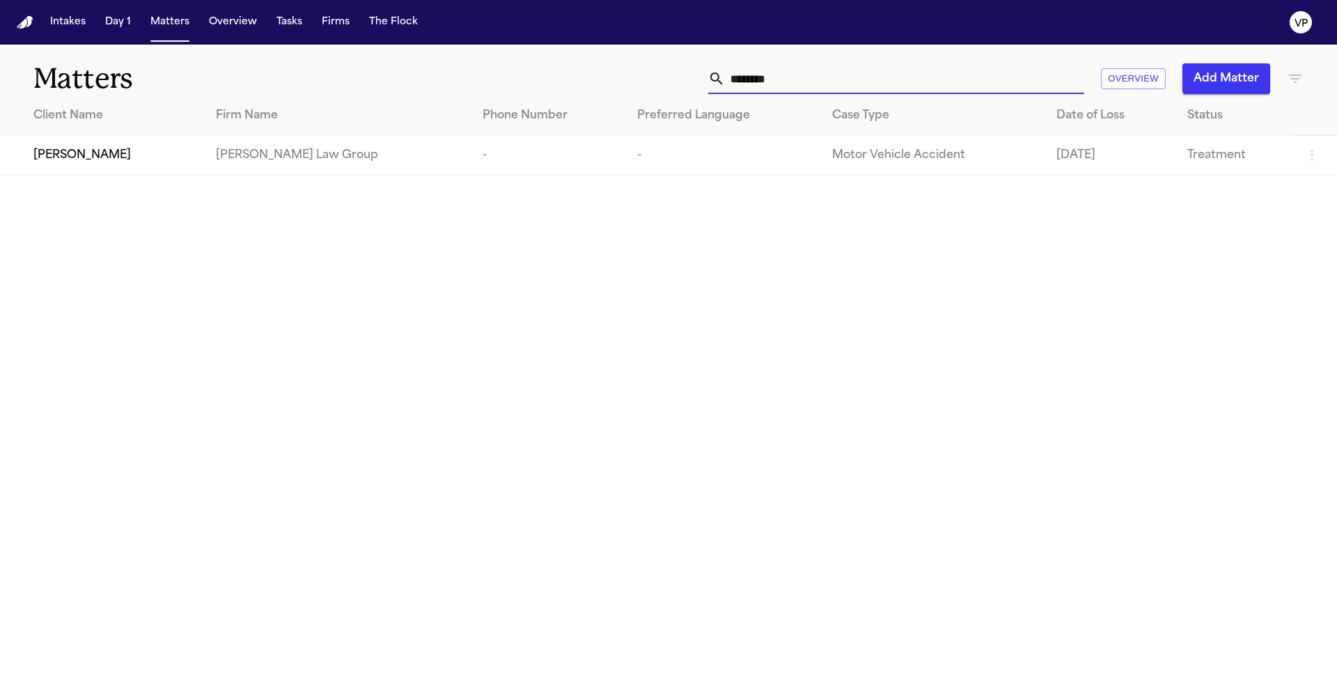
type input "********"
click at [75, 159] on span "[PERSON_NAME]" at bounding box center [82, 155] width 98 height 17
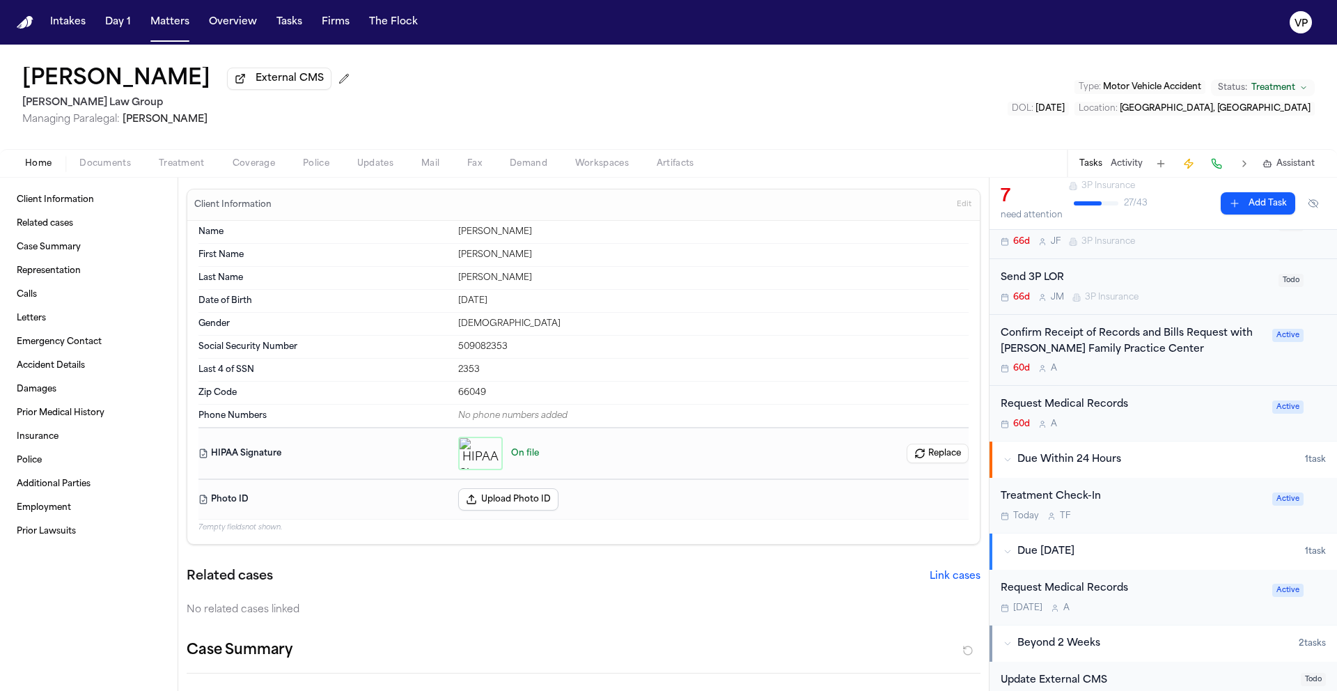
scroll to position [266, 0]
click at [95, 169] on span "Documents" at bounding box center [105, 163] width 52 height 11
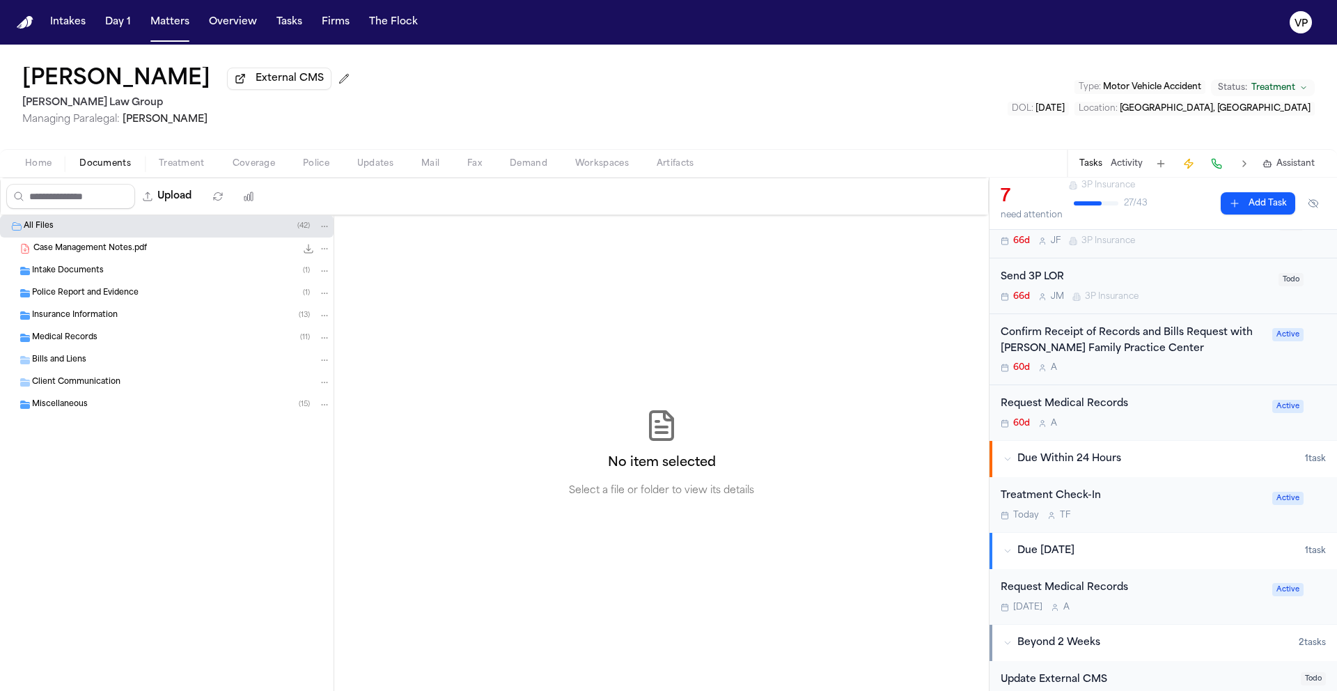
click at [114, 344] on div "Medical Records ( 11 )" at bounding box center [181, 338] width 299 height 13
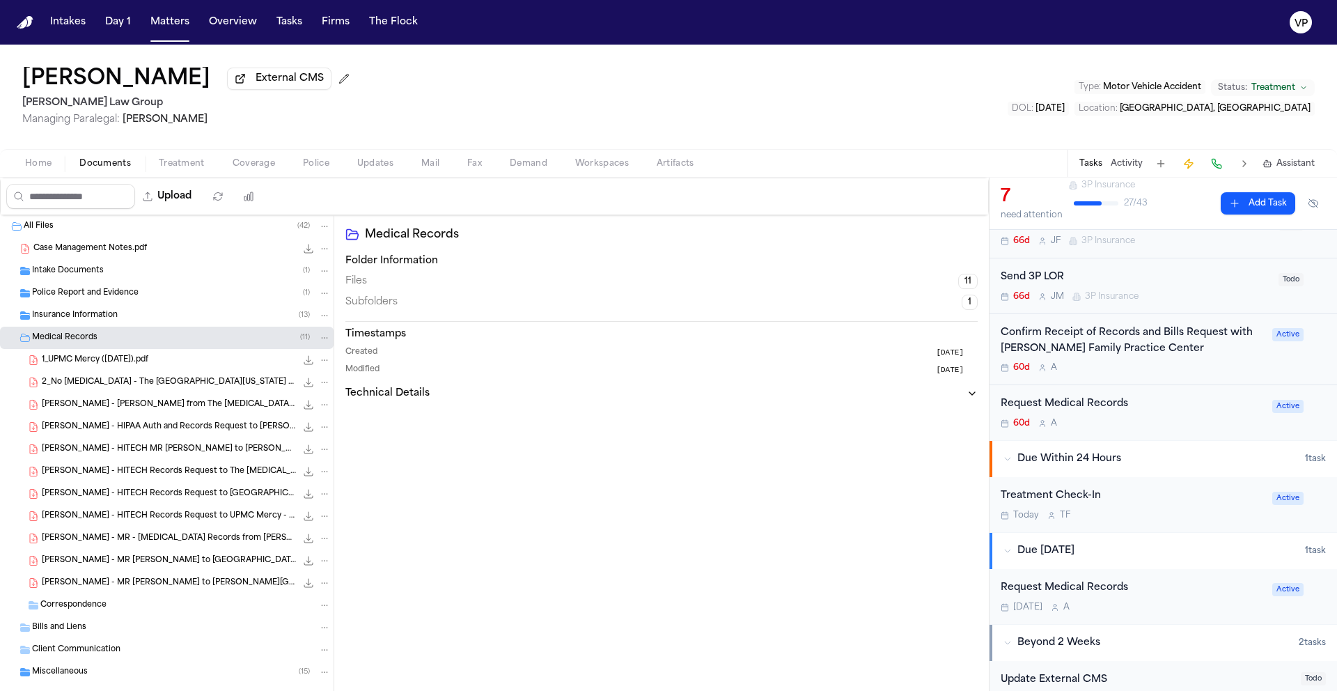
click at [188, 451] on span "S. Yang - HITECH MR Request to Lawrence Family Practice Center - 7.31.25" at bounding box center [169, 450] width 254 height 12
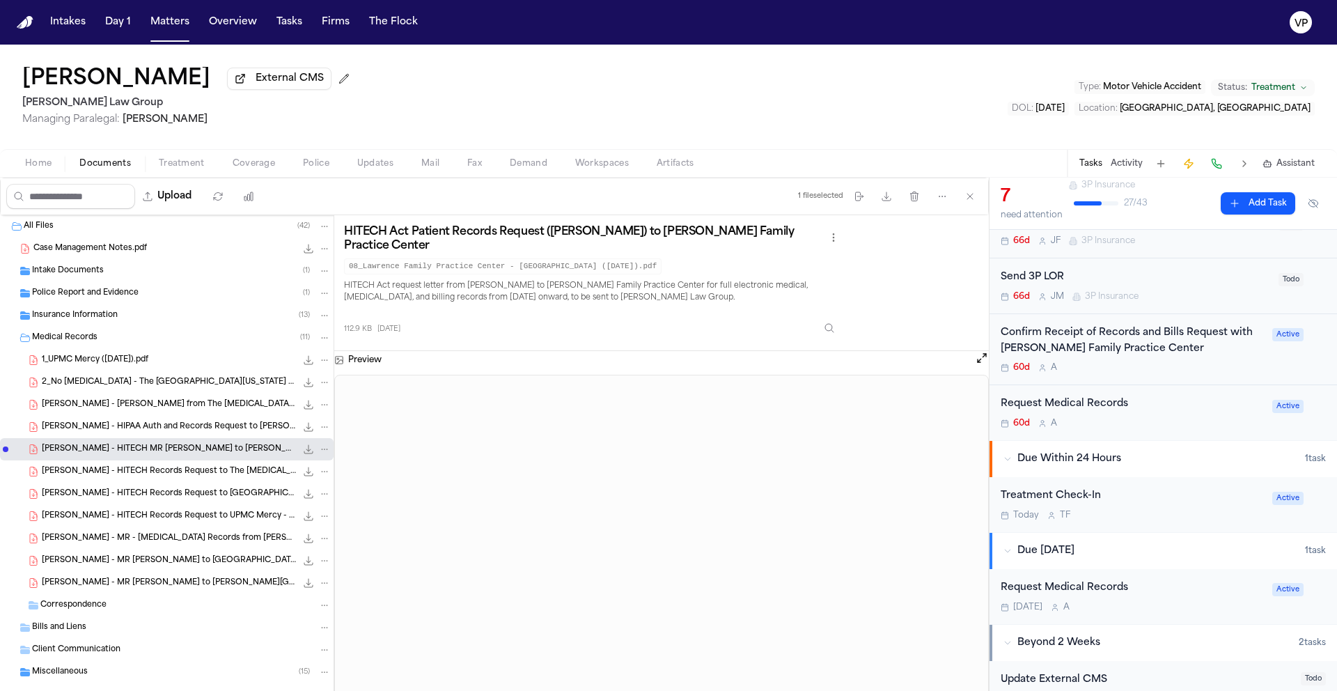
click at [1136, 157] on div "Tasks Activity Assistant" at bounding box center [1196, 163] width 259 height 27
click at [1134, 169] on button "Activity" at bounding box center [1127, 163] width 32 height 11
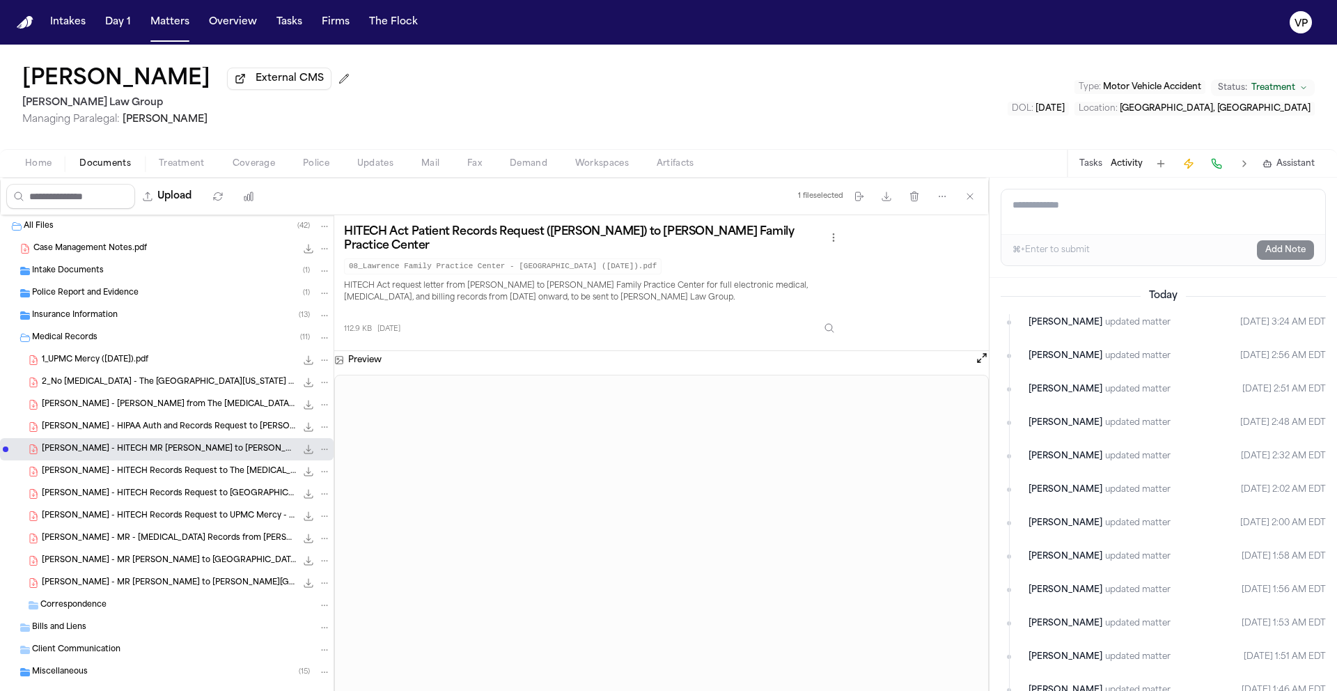
click at [1110, 171] on div "Tasks Activity Assistant" at bounding box center [1196, 163] width 259 height 27
click at [1118, 169] on button "Activity" at bounding box center [1127, 163] width 32 height 11
click at [1091, 169] on button "Tasks" at bounding box center [1091, 163] width 23 height 11
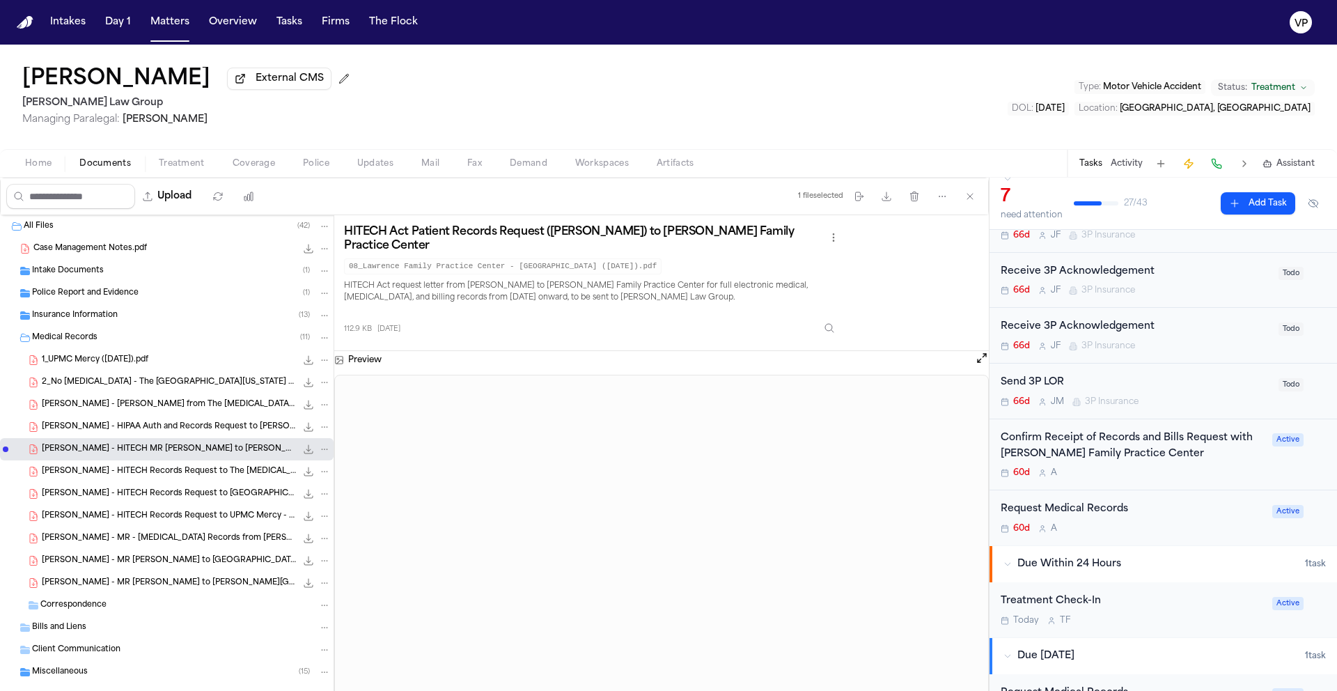
scroll to position [161, 0]
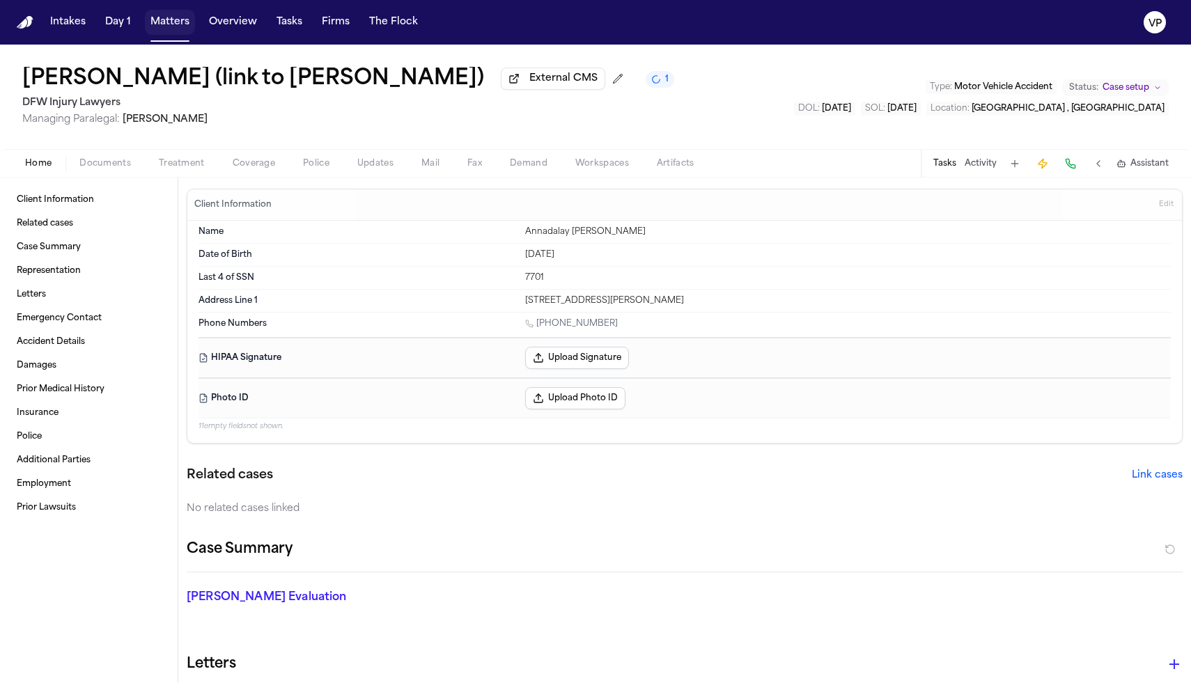
click at [173, 28] on button "Matters" at bounding box center [170, 22] width 50 height 25
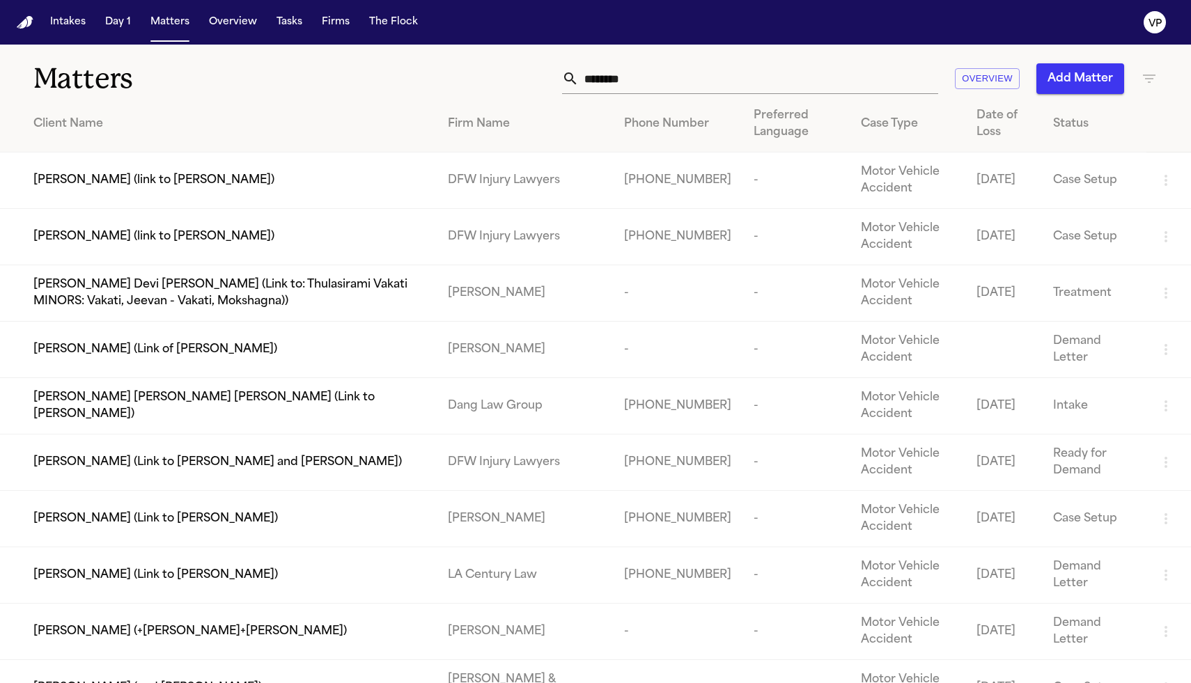
click at [660, 81] on input "********" at bounding box center [758, 78] width 359 height 31
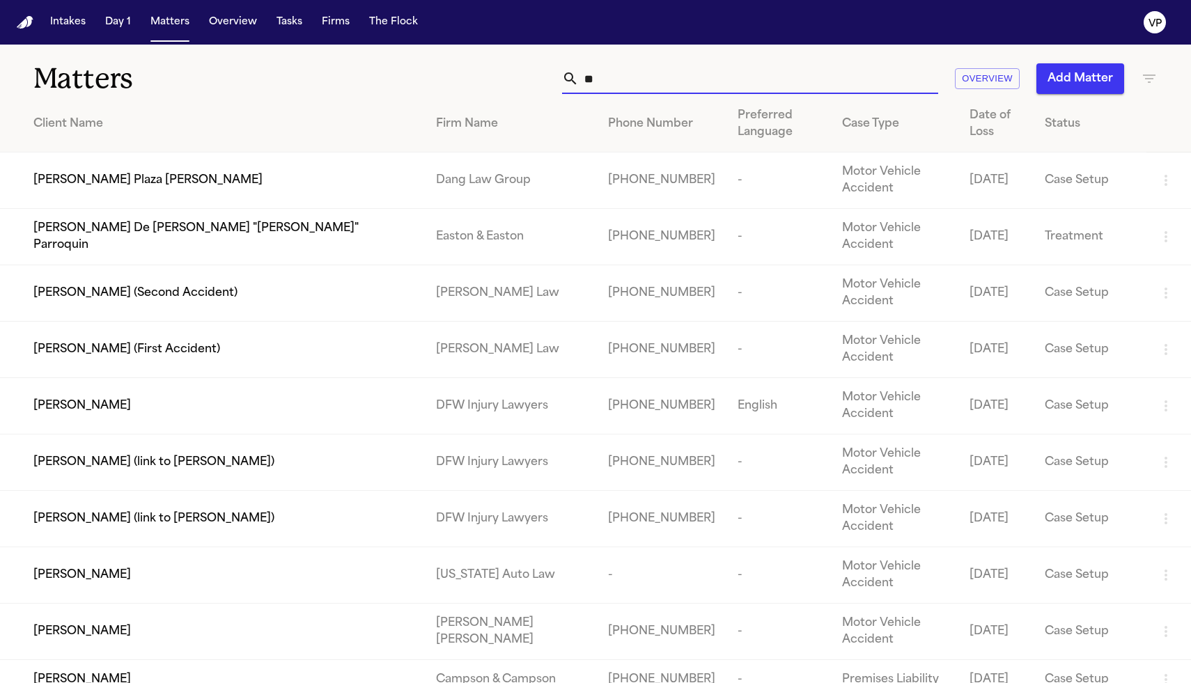
type input "*"
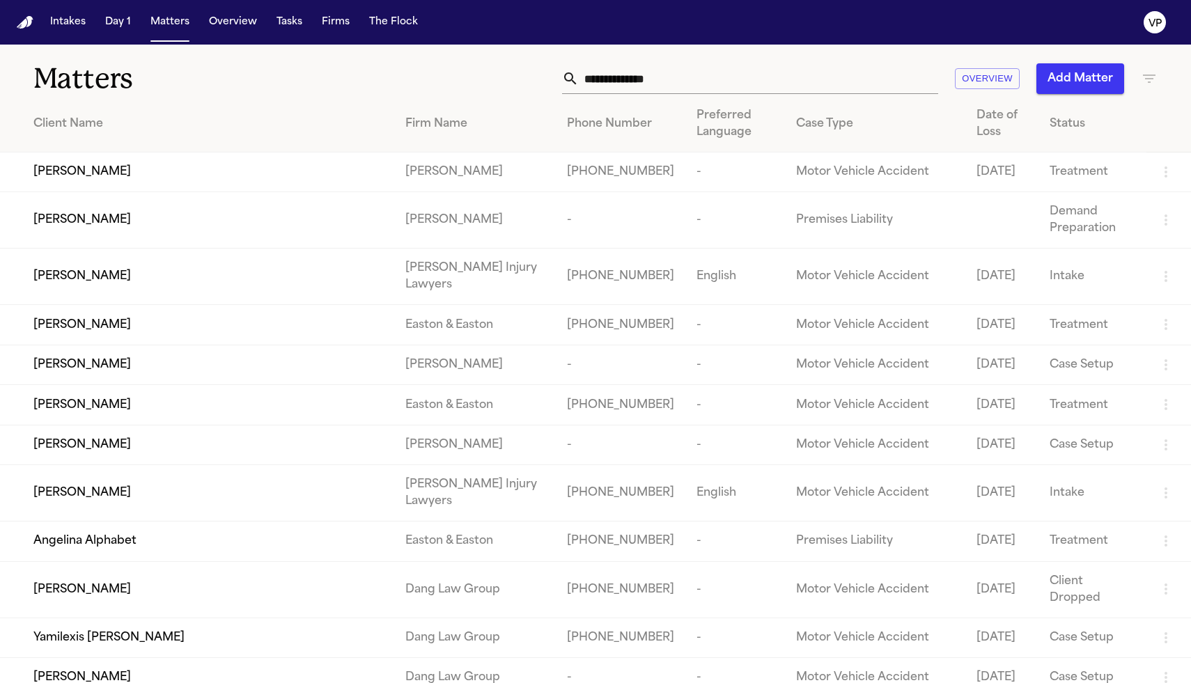
click at [660, 78] on div "Matters Overview Add Matter" at bounding box center [595, 71] width 1191 height 52
click at [660, 79] on icon "button" at bounding box center [1149, 78] width 17 height 17
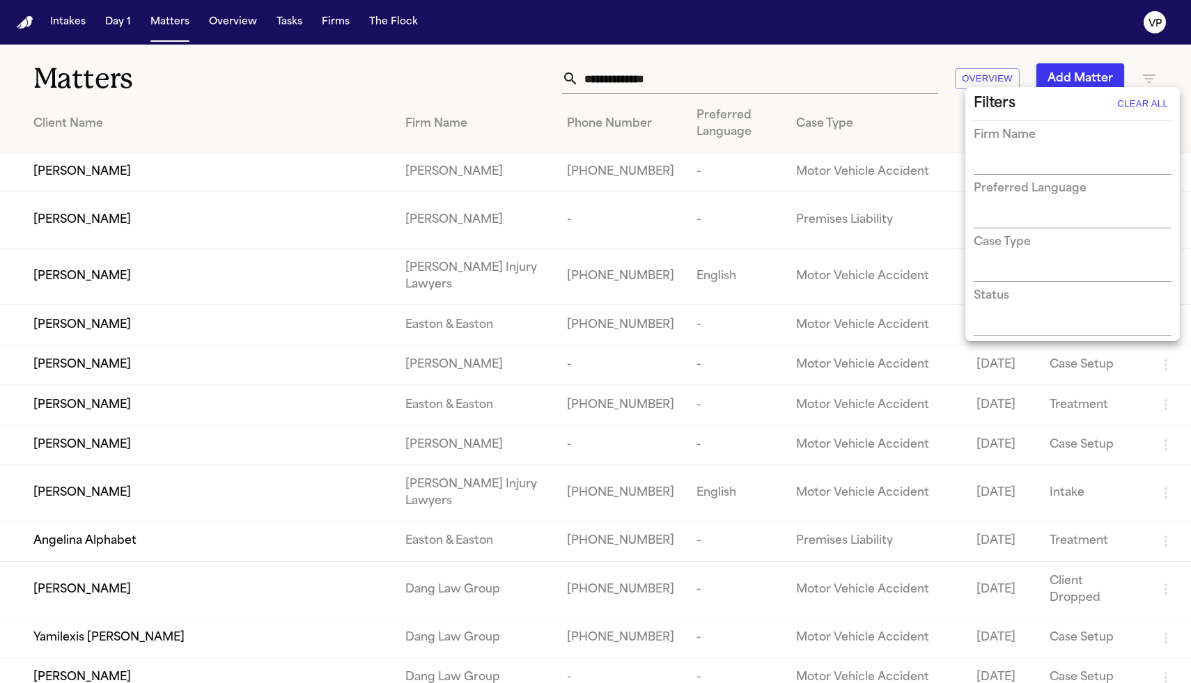
click at [660, 152] on div "Firm Name" at bounding box center [1073, 151] width 198 height 48
click at [660, 156] on input "text" at bounding box center [1062, 165] width 177 height 20
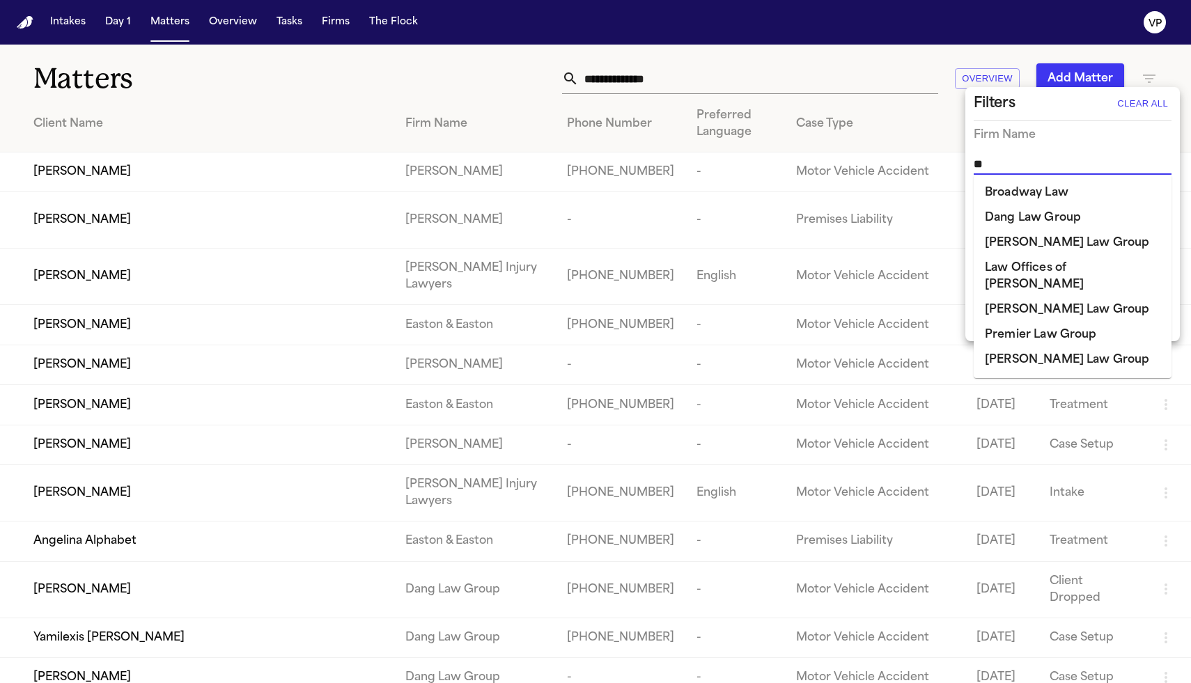
type input "***"
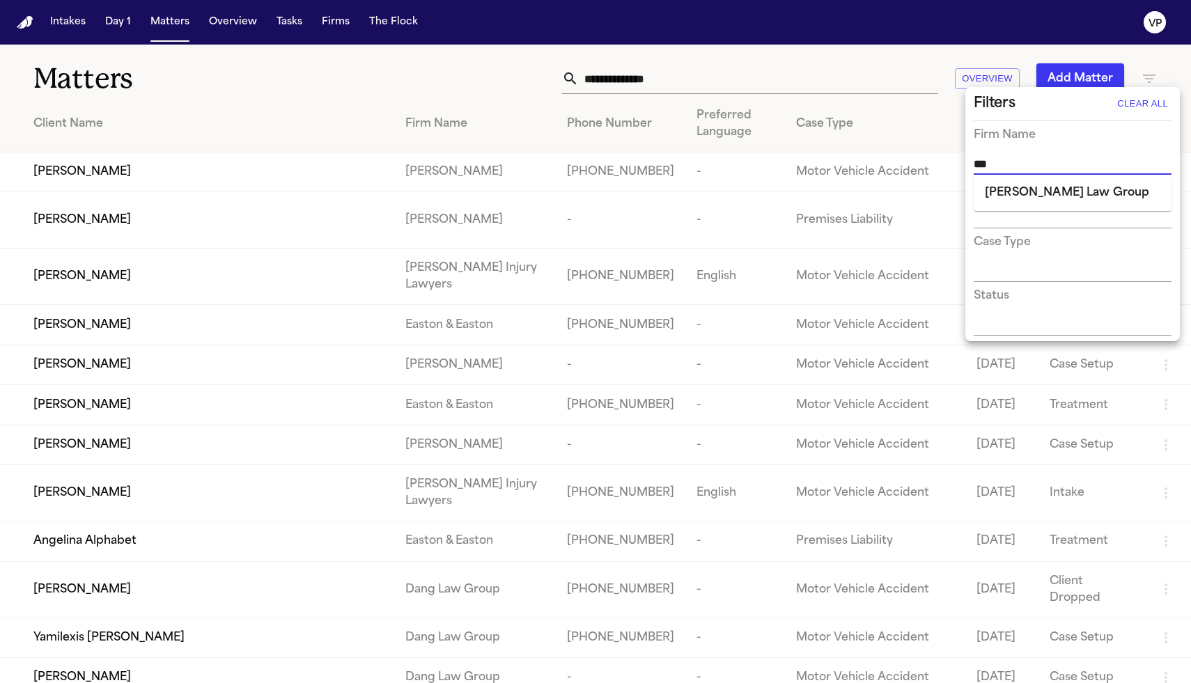
click at [660, 199] on li "[PERSON_NAME] Law Group" at bounding box center [1073, 192] width 198 height 25
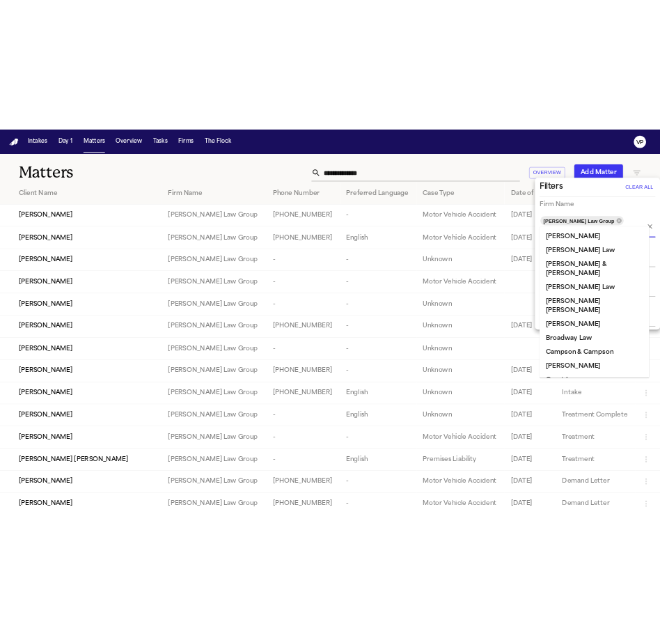
scroll to position [1120, 0]
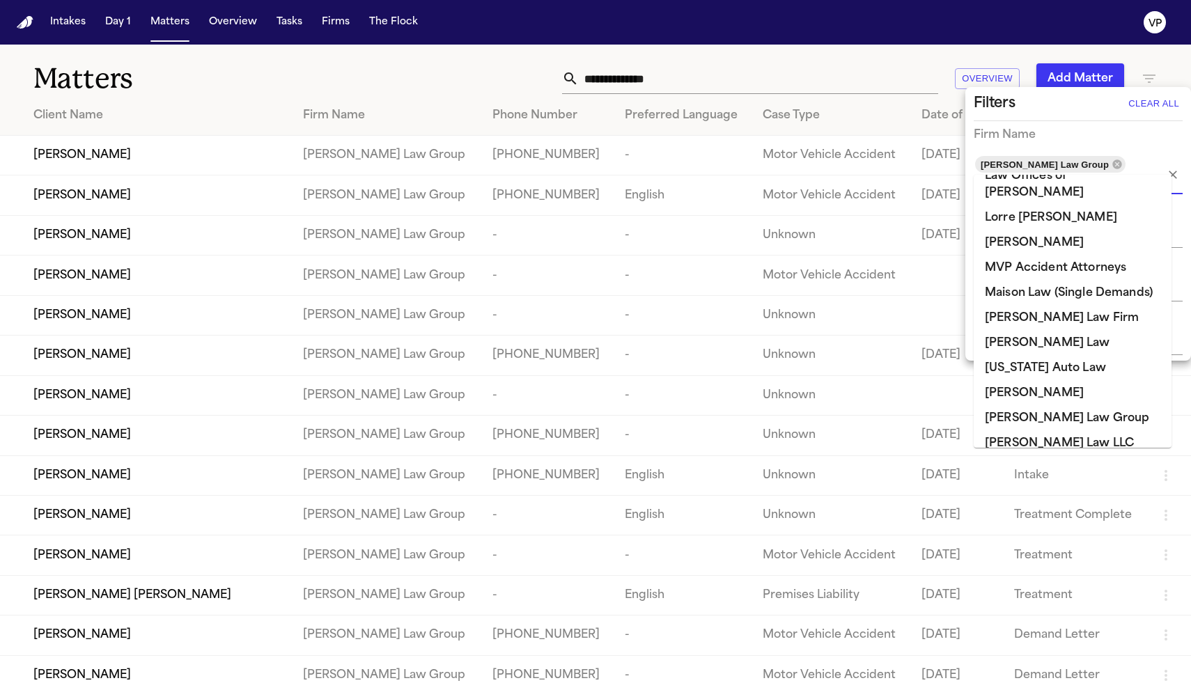
click at [467, 75] on div at bounding box center [595, 341] width 1191 height 683
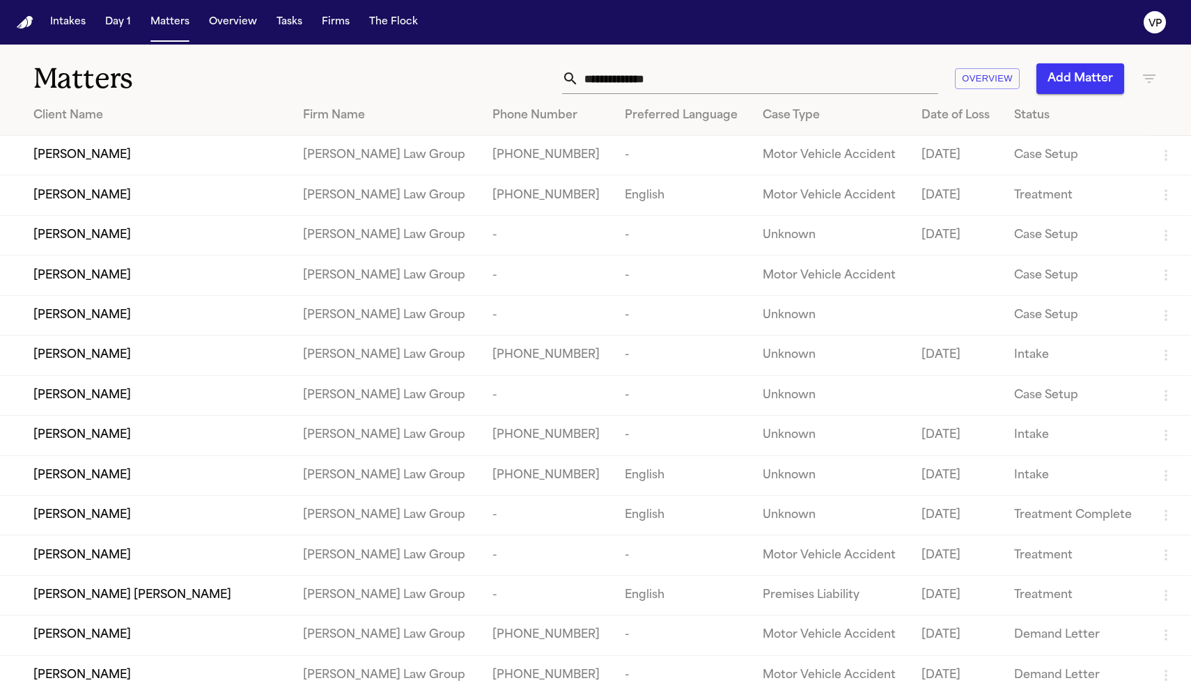
click at [90, 150] on span "[PERSON_NAME]" at bounding box center [82, 155] width 98 height 17
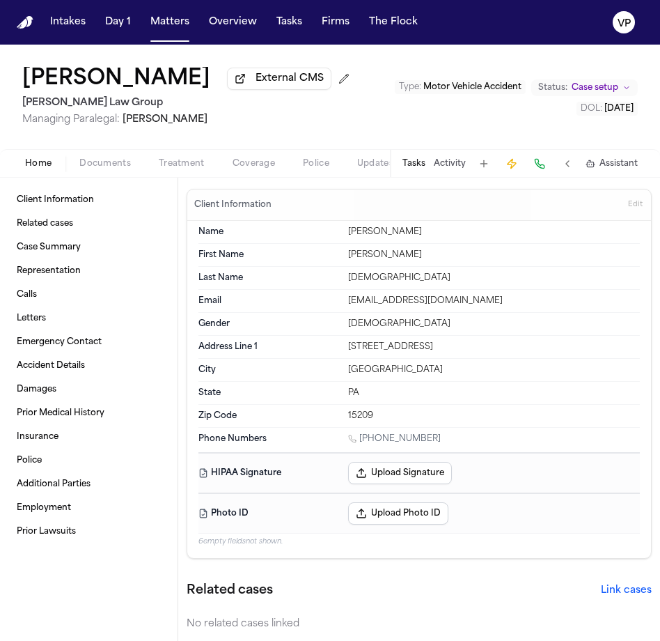
click at [104, 169] on span "Documents" at bounding box center [105, 163] width 52 height 11
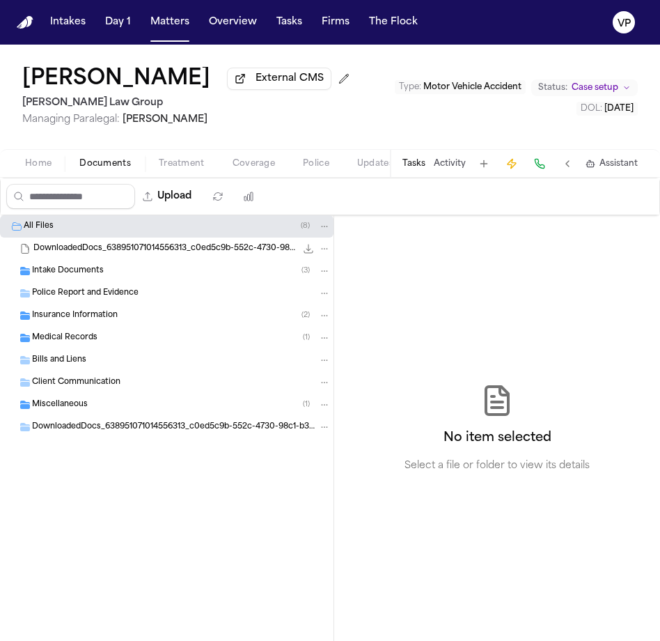
click at [88, 319] on span "Insurance Information" at bounding box center [75, 316] width 86 height 12
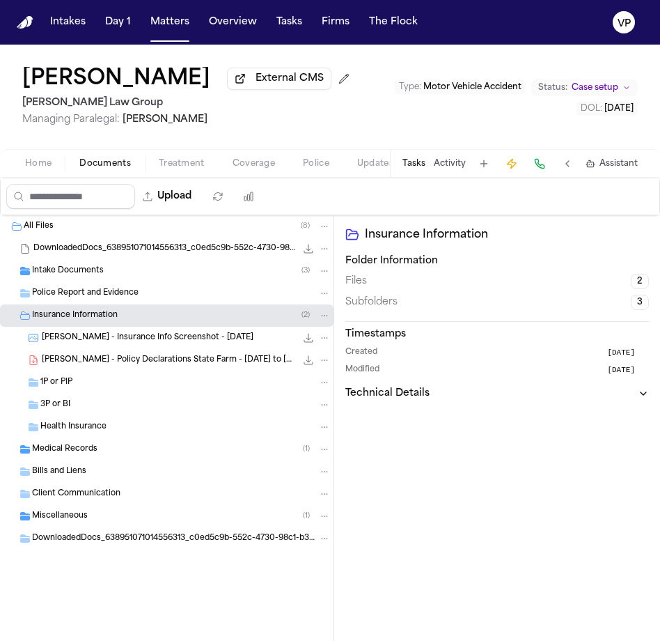
click at [87, 402] on div "3P or BI" at bounding box center [185, 404] width 290 height 13
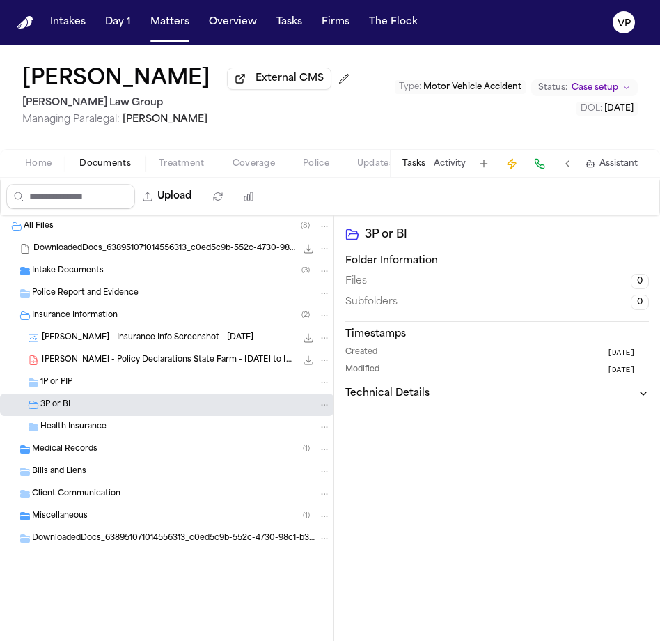
click at [114, 385] on div "1P or PIP" at bounding box center [185, 382] width 290 height 13
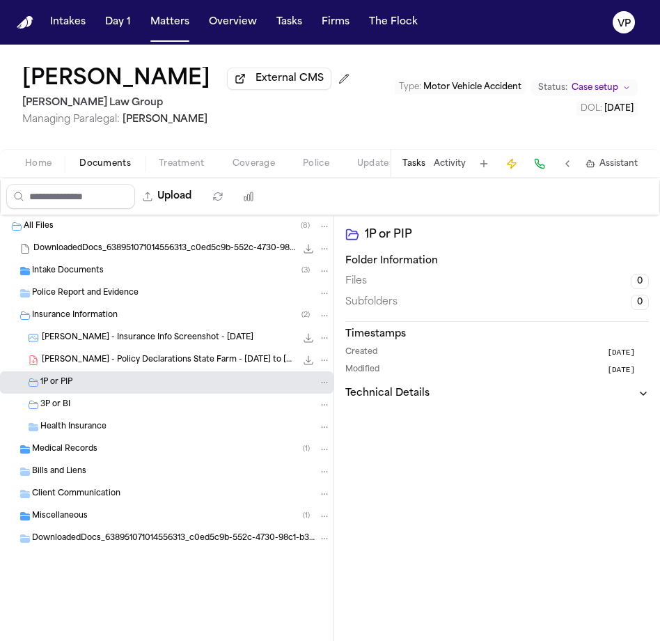
click at [300, 107] on h2 "[PERSON_NAME] Law Group" at bounding box center [188, 103] width 333 height 17
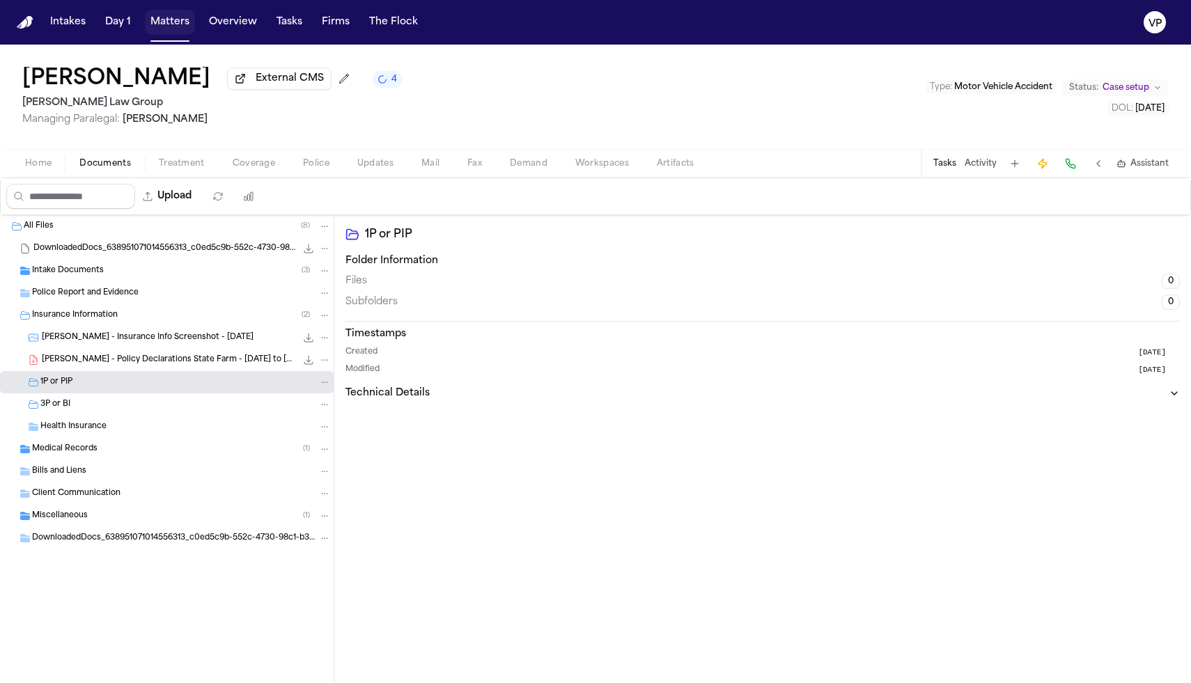
click at [179, 29] on button "Matters" at bounding box center [170, 22] width 50 height 25
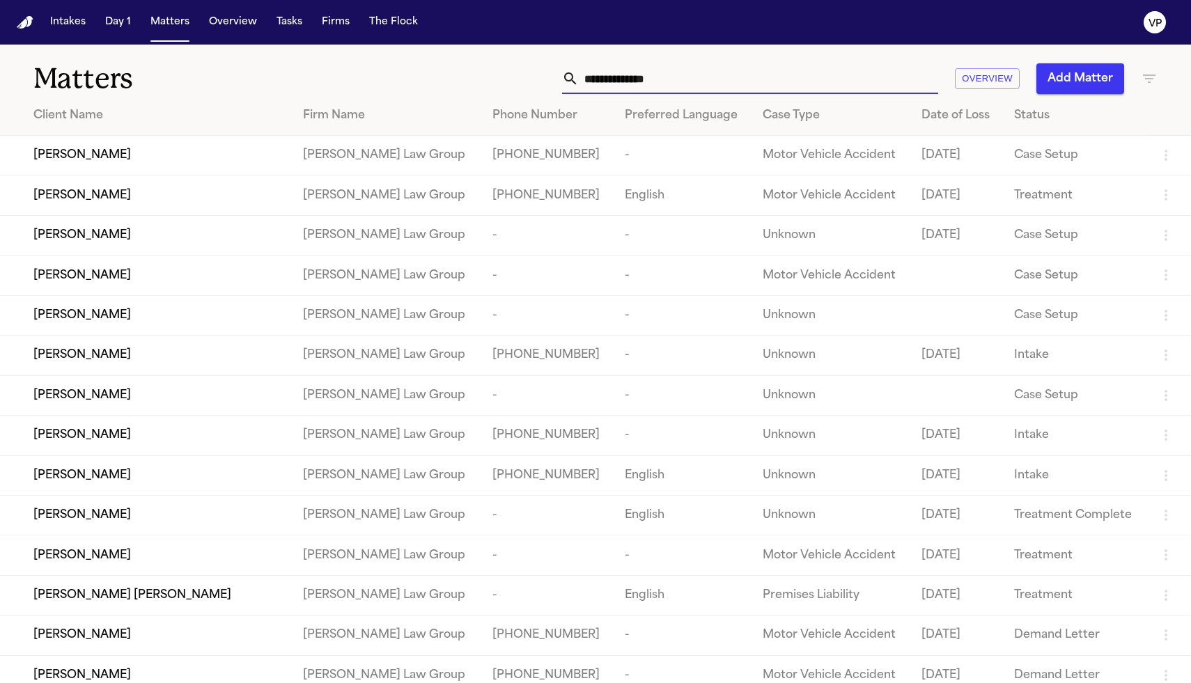
click at [660, 83] on input "text" at bounding box center [758, 78] width 359 height 31
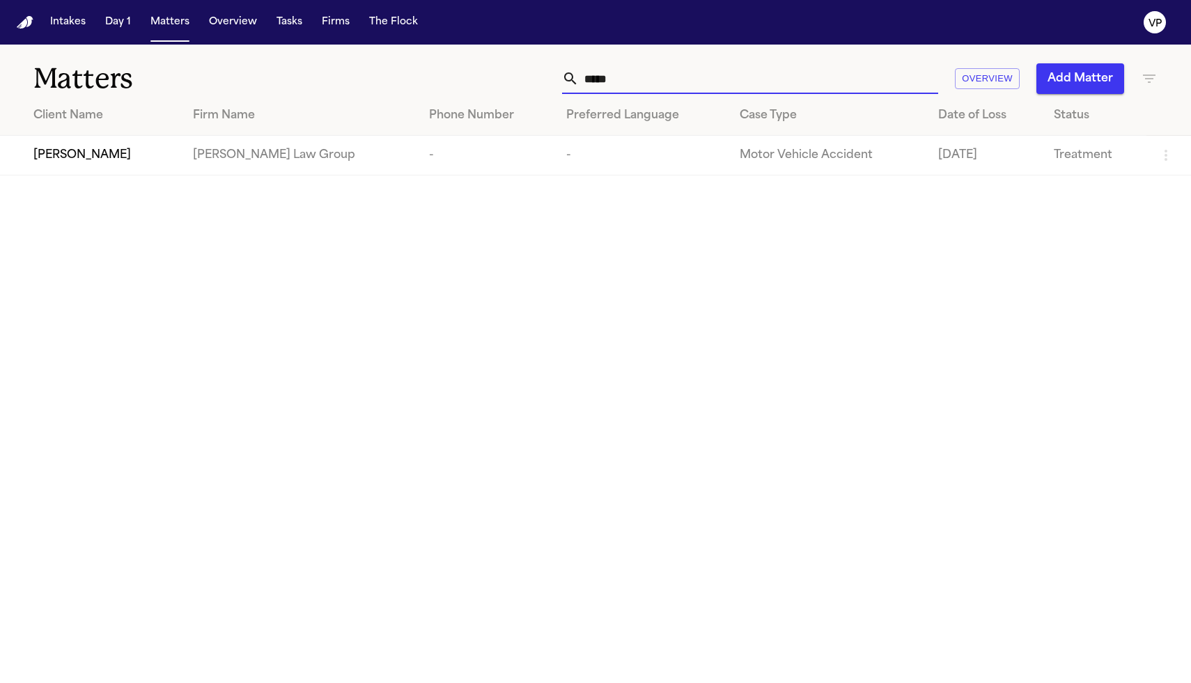
type input "*****"
click at [101, 157] on span "[PERSON_NAME]" at bounding box center [82, 155] width 98 height 17
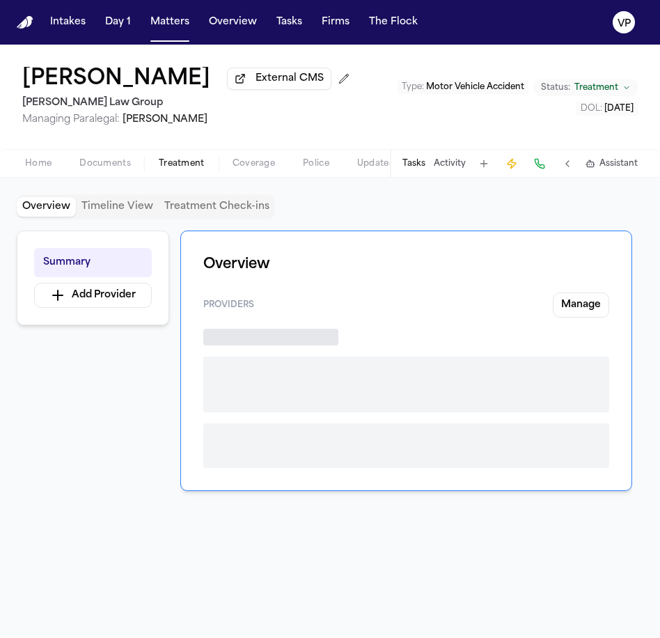
click at [188, 164] on span "Treatment" at bounding box center [182, 163] width 46 height 11
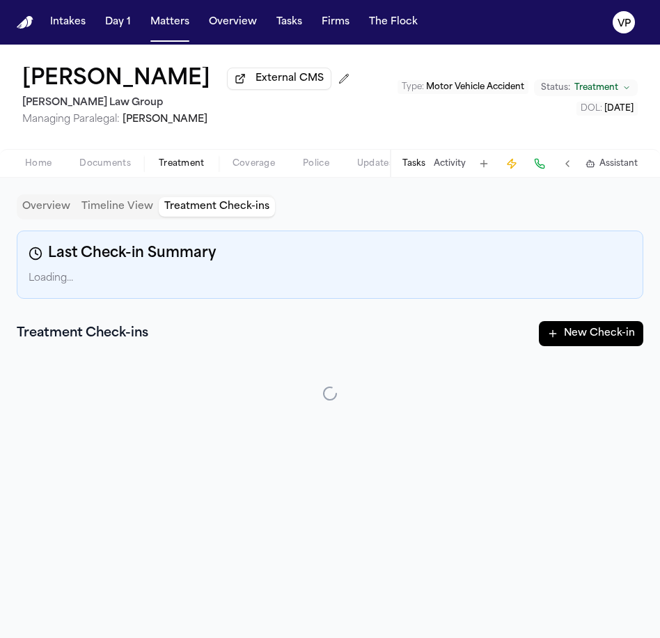
click at [244, 212] on button "Treatment Check-ins" at bounding box center [217, 207] width 116 height 20
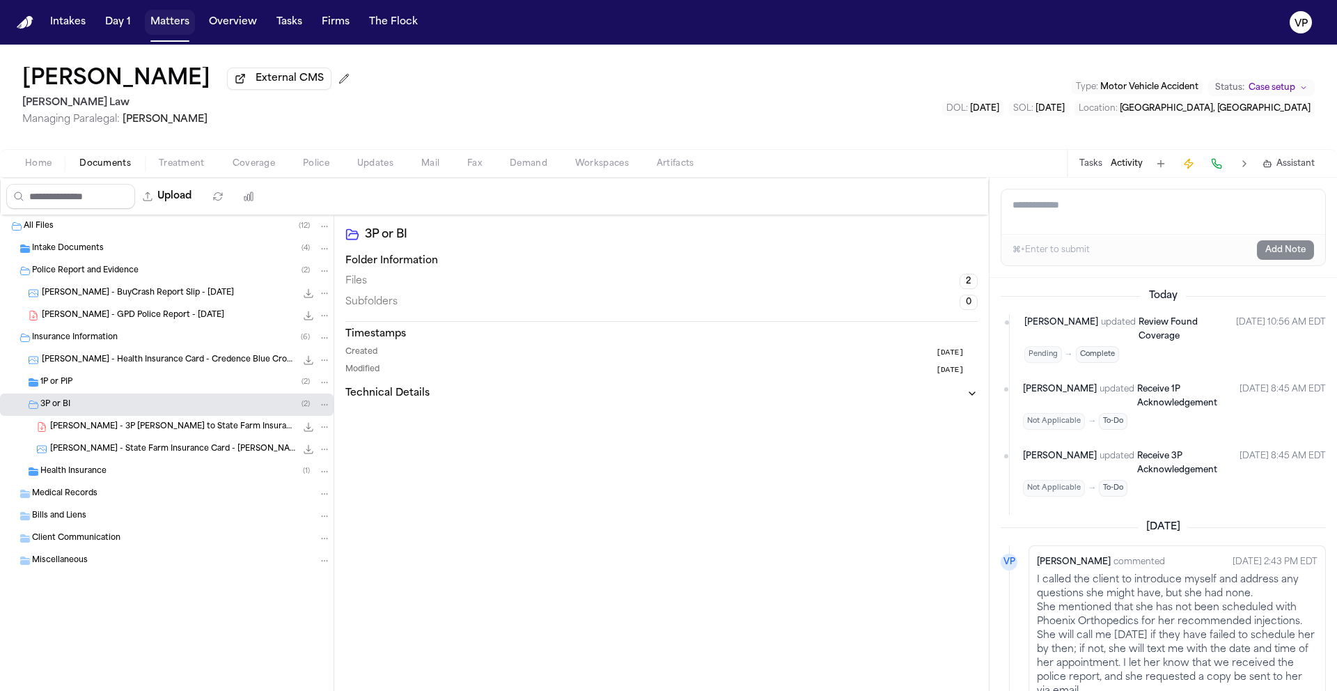
click at [155, 24] on button "Matters" at bounding box center [170, 22] width 50 height 25
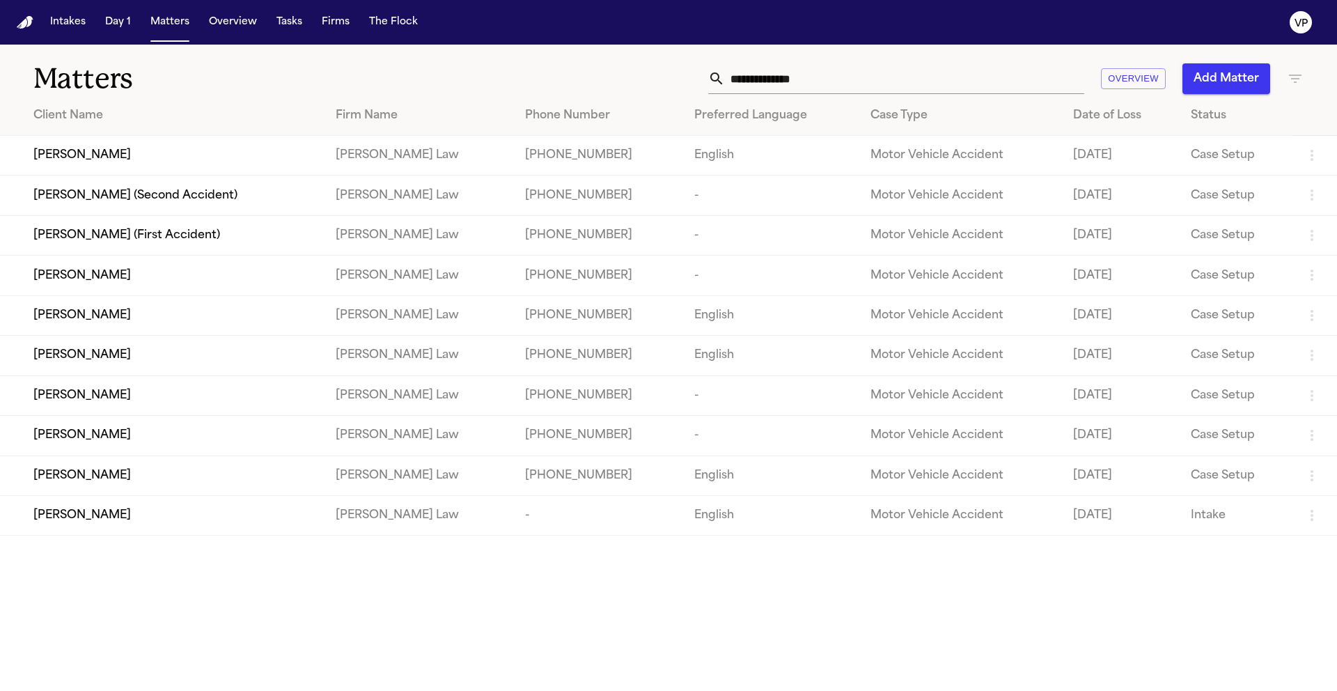
click at [850, 83] on input "text" at bounding box center [904, 78] width 359 height 31
click at [1299, 80] on icon "button" at bounding box center [1295, 78] width 17 height 17
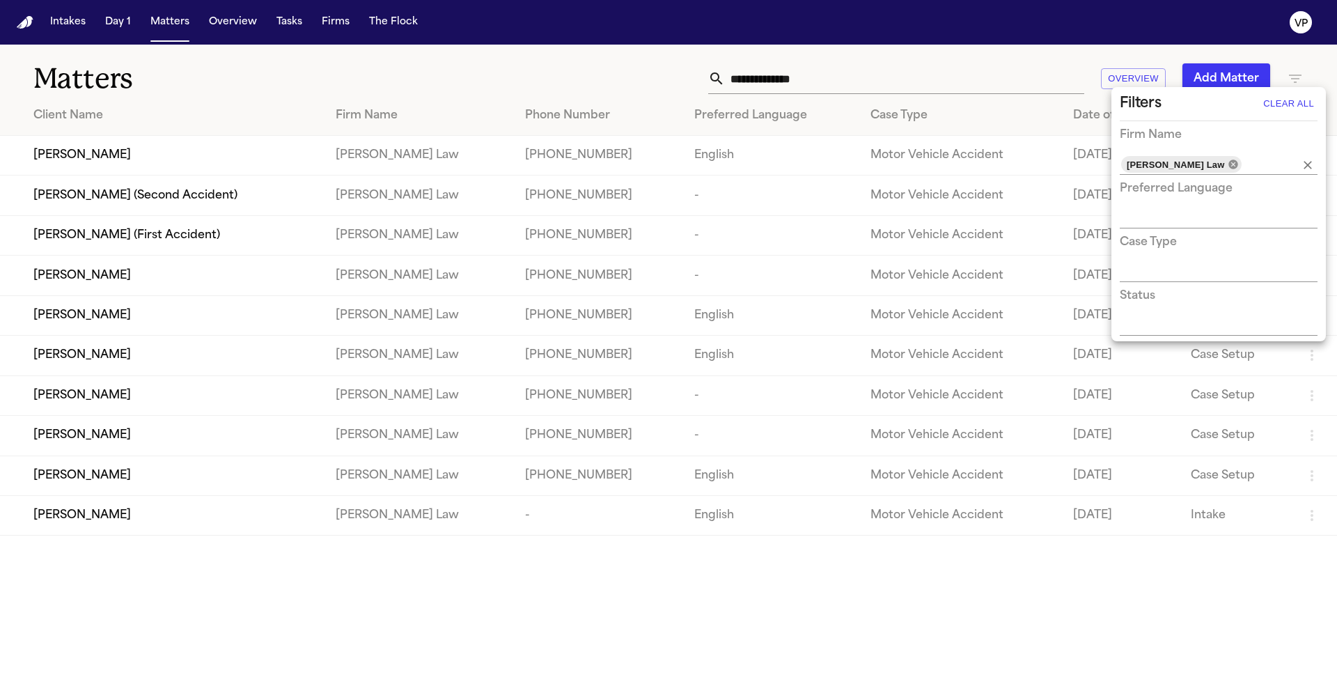
click at [1229, 167] on icon at bounding box center [1233, 164] width 9 height 9
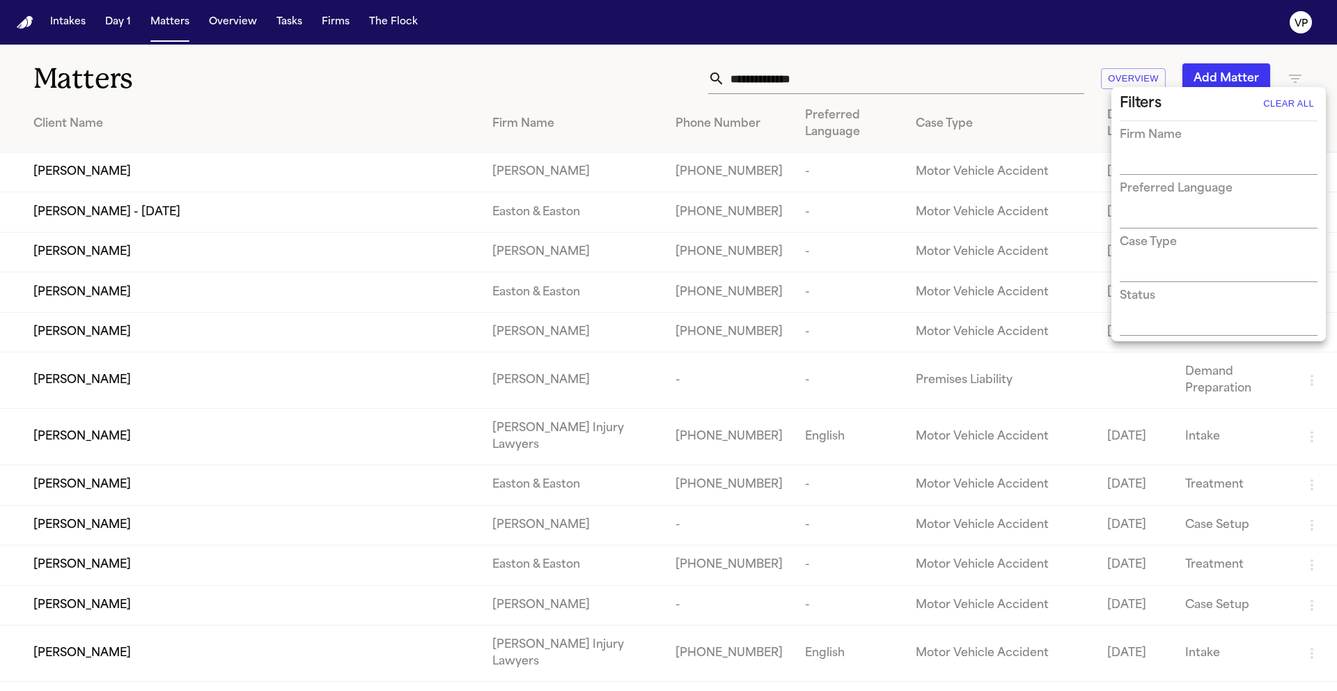
click at [919, 79] on div at bounding box center [668, 345] width 1337 height 691
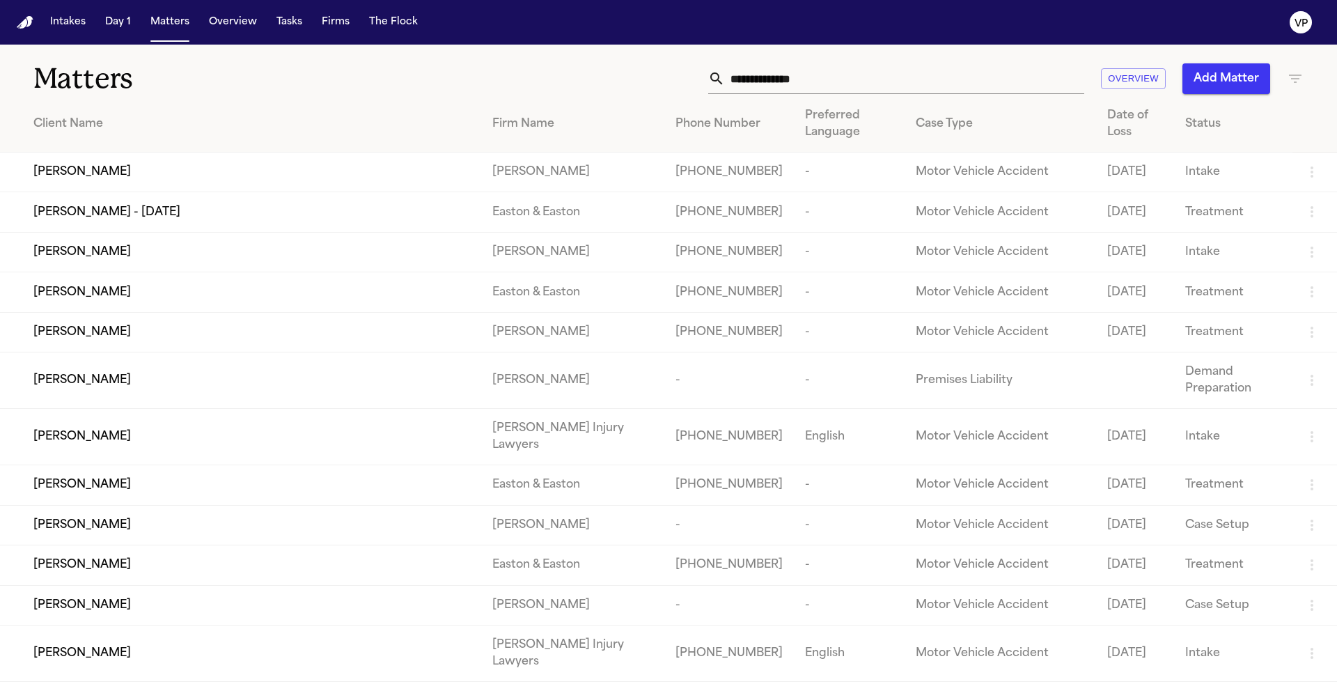
click at [918, 76] on div at bounding box center [668, 345] width 1337 height 691
click at [873, 81] on input "text" at bounding box center [904, 78] width 359 height 31
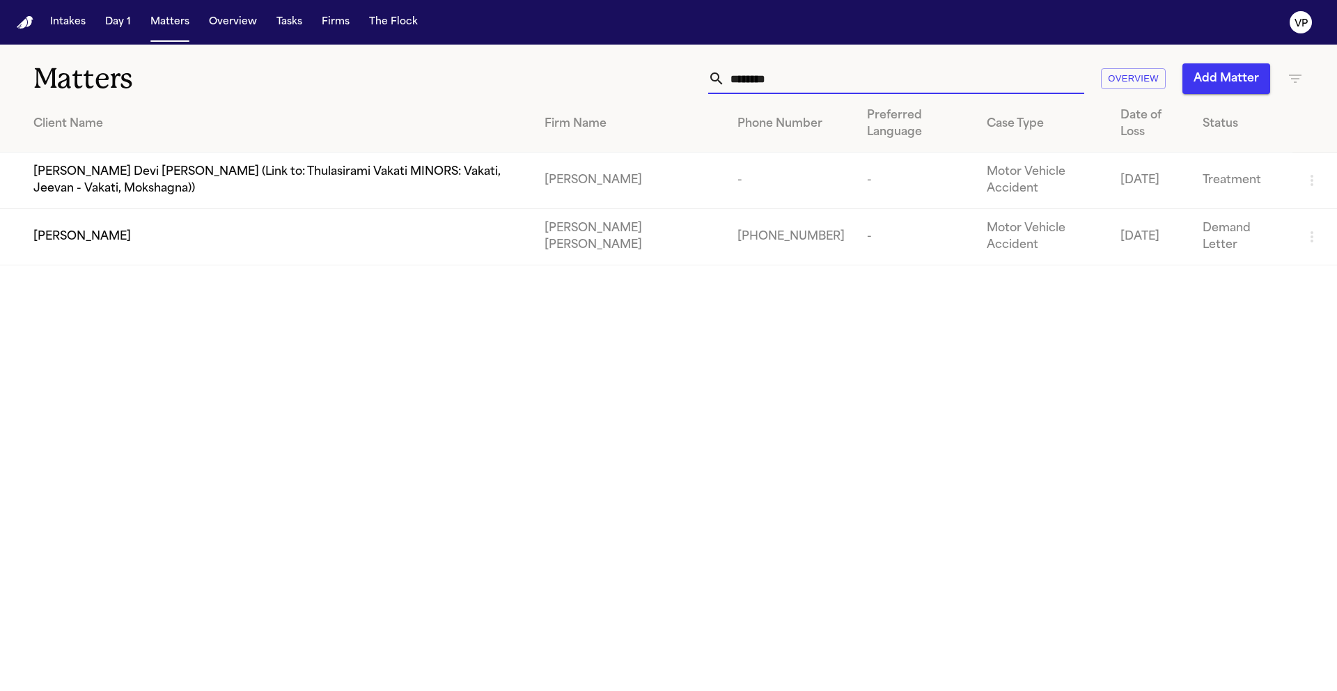
type input "********"
click at [77, 228] on span "[PERSON_NAME]" at bounding box center [82, 236] width 98 height 17
